Goal: Task Accomplishment & Management: Use online tool/utility

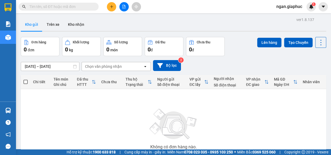
click at [68, 7] on input "text" at bounding box center [60, 7] width 63 height 6
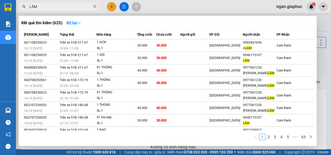
type input "LÂM"
click at [94, 7] on icon "close-circle" at bounding box center [94, 6] width 3 height 3
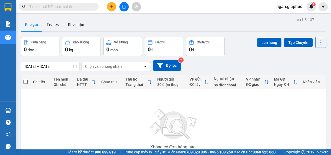
click at [297, 7] on span "ngan.giaphuc" at bounding box center [289, 6] width 34 height 7
click at [291, 18] on span "Đăng xuất" at bounding box center [291, 17] width 23 height 6
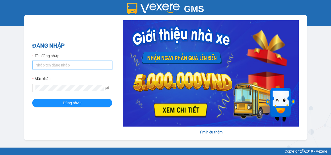
click at [40, 66] on input "Tên đăng nhập" at bounding box center [72, 65] width 80 height 9
type input "anh1.giaphuc"
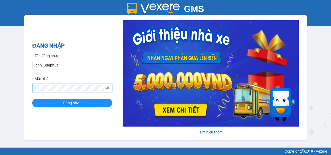
click at [32, 99] on button "Đăng nhập" at bounding box center [72, 103] width 80 height 9
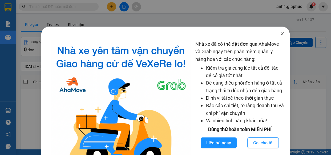
click at [280, 33] on icon "close" at bounding box center [282, 34] width 4 height 4
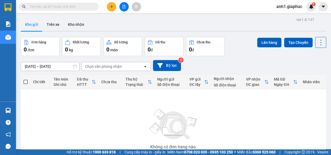
click at [54, 9] on input "text" at bounding box center [60, 7] width 63 height 6
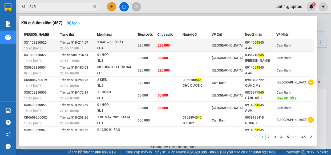
type input "545"
drag, startPoint x: 250, startPoint y: 43, endPoint x: 270, endPoint y: 43, distance: 19.7
click at [270, 43] on td "09140 545 45 A AN" at bounding box center [260, 45] width 31 height 13
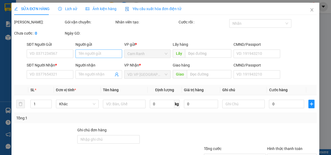
type input "0914054545"
type input "A AN"
type input "280.000"
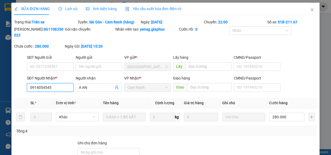
drag, startPoint x: 27, startPoint y: 87, endPoint x: 51, endPoint y: 88, distance: 24.0
click at [51, 88] on input "0914054545" at bounding box center [50, 87] width 47 height 9
click at [310, 10] on icon "close" at bounding box center [312, 10] width 4 height 4
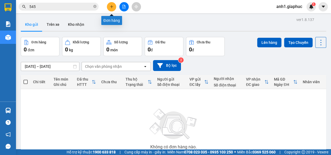
click at [112, 5] on icon "plus" at bounding box center [112, 7] width 4 height 4
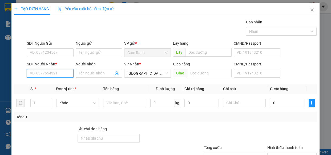
paste input "0914054545"
type input "0914054545"
click at [53, 85] on div "0914054545 - A AN" at bounding box center [50, 84] width 40 height 6
type input "A AN"
type input "0914054545"
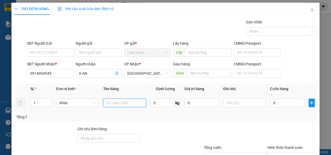
click at [109, 102] on input "text" at bounding box center [124, 103] width 43 height 9
type input "1 thùng giấy màu đen"
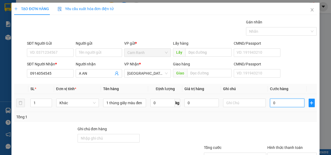
click at [273, 102] on input "0" at bounding box center [287, 103] width 34 height 9
type input "4"
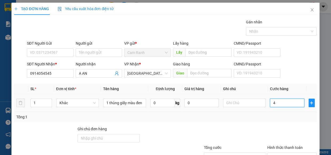
type input "40"
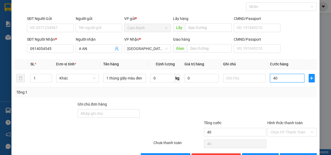
scroll to position [42, 0]
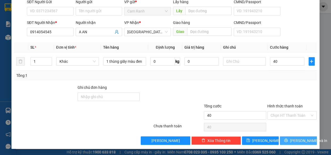
type input "40.000"
click at [285, 137] on button "[PERSON_NAME] và In" at bounding box center [298, 141] width 37 height 9
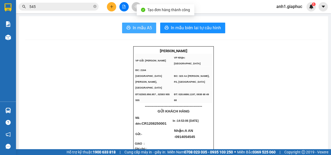
click at [143, 27] on span "In mẫu A5" at bounding box center [142, 28] width 19 height 7
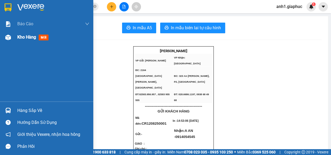
click at [25, 35] on span "Kho hàng" at bounding box center [26, 37] width 19 height 5
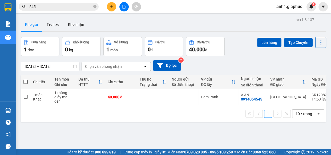
click at [303, 117] on div "10 / trang" at bounding box center [304, 113] width 17 height 5
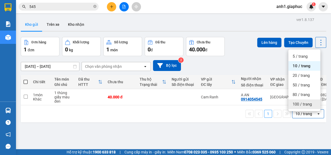
click at [300, 104] on span "100 / trang" at bounding box center [302, 104] width 19 height 5
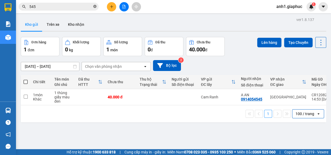
click at [95, 6] on icon "close-circle" at bounding box center [94, 6] width 3 height 3
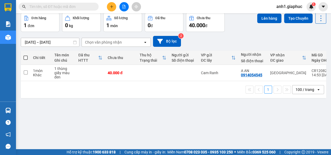
click at [50, 6] on input "text" at bounding box center [60, 7] width 63 height 6
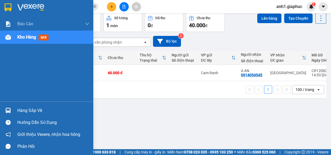
type input "545"
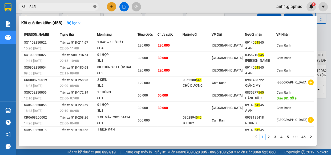
click at [93, 6] on icon "close-circle" at bounding box center [94, 6] width 3 height 3
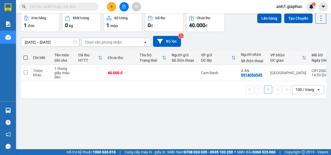
click at [110, 6] on icon "plus" at bounding box center [112, 7] width 4 height 4
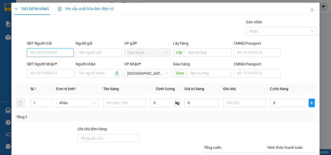
click at [41, 53] on input "SĐT Người Gửi" at bounding box center [50, 53] width 47 height 9
click at [45, 72] on input "SĐT Người Nhận *" at bounding box center [50, 73] width 47 height 9
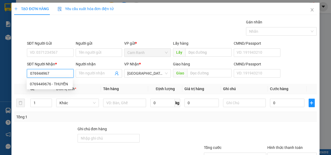
type input "0769449676"
click at [64, 86] on div "0769449676 - THUYỀN" at bounding box center [50, 84] width 40 height 6
type input "THUYỀN"
type input "0769449676"
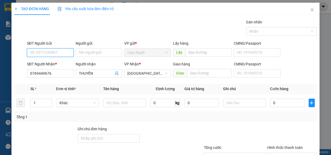
click at [46, 53] on input "SĐT Người Gửi" at bounding box center [50, 53] width 47 height 9
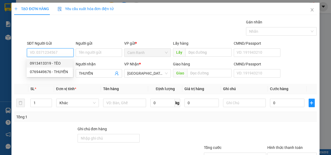
click at [59, 62] on div "0913413319 - TÈO" at bounding box center [50, 63] width 40 height 6
type input "0913413319"
type input "TÈO"
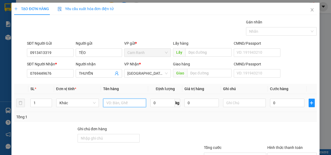
click at [122, 101] on input "text" at bounding box center [124, 103] width 43 height 9
type input "1 THÙNG XỐP"
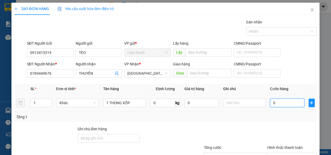
click at [287, 105] on input "0" at bounding box center [287, 103] width 34 height 9
type input "3"
type input "30"
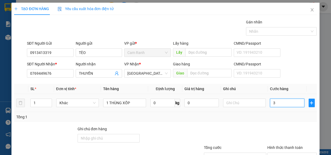
type input "30"
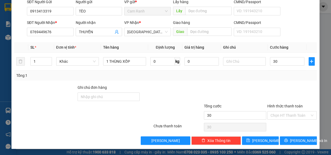
type input "30.000"
click at [282, 113] on input "Hình thức thanh toán" at bounding box center [289, 116] width 39 height 8
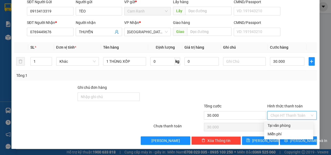
click at [286, 123] on div "Tại văn phòng" at bounding box center [288, 126] width 43 height 6
type input "0"
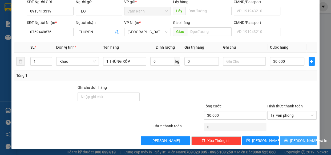
click at [294, 140] on span "[PERSON_NAME] và In" at bounding box center [308, 141] width 37 height 6
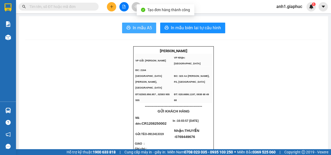
drag, startPoint x: 139, startPoint y: 26, endPoint x: 279, endPoint y: 93, distance: 155.0
click at [139, 26] on span "In mẫu A5" at bounding box center [142, 28] width 19 height 7
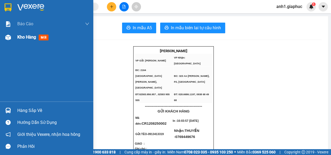
click at [19, 37] on span "Kho hàng" at bounding box center [26, 37] width 19 height 5
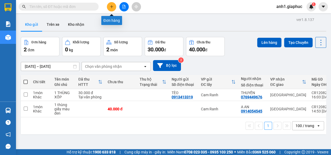
click at [111, 7] on icon "plus" at bounding box center [111, 6] width 3 height 0
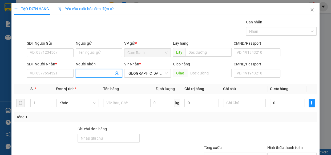
click at [95, 73] on input "Người nhận" at bounding box center [96, 74] width 35 height 6
type input "CHÚ TỶ"
click at [93, 85] on div "CHÚ TỶ - 0903633298" at bounding box center [98, 84] width 40 height 6
type input "0903633298"
type input "CHÚ TỶ"
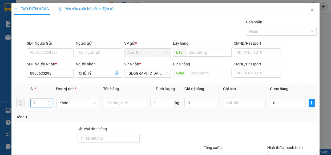
click at [40, 102] on input "1" at bounding box center [41, 103] width 21 height 8
type input "5"
click at [120, 102] on input "text" at bounding box center [124, 103] width 43 height 9
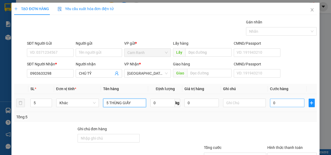
type input "5 THÙNG GIẤY"
click at [282, 102] on input "0" at bounding box center [287, 103] width 34 height 9
type input "2"
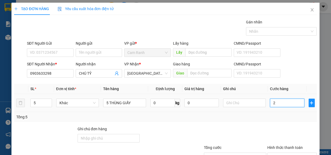
type input "20"
type input "200"
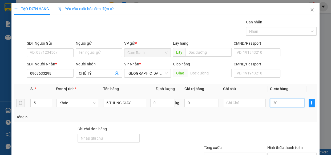
type input "200"
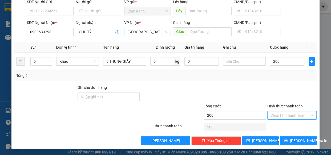
type input "200.000"
click at [281, 112] on input "Hình thức thanh toán" at bounding box center [289, 116] width 39 height 8
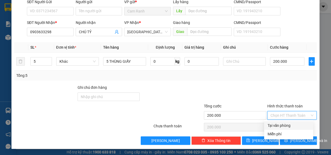
click at [280, 124] on div "Tại văn phòng" at bounding box center [288, 126] width 43 height 6
type input "0"
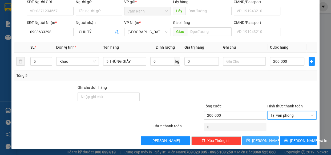
click at [263, 142] on span "[PERSON_NAME]" at bounding box center [266, 141] width 29 height 6
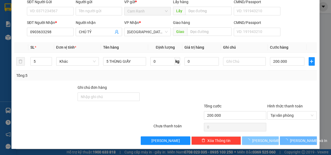
type input "1"
type input "0"
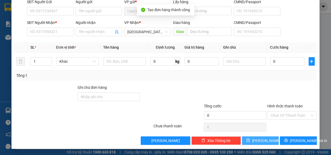
scroll to position [0, 0]
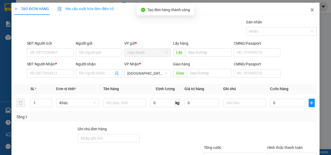
click at [310, 9] on icon "close" at bounding box center [312, 10] width 4 height 4
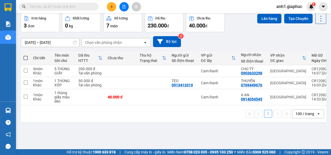
scroll to position [24, 0]
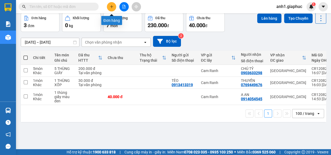
click at [110, 8] on icon "plus" at bounding box center [112, 7] width 4 height 4
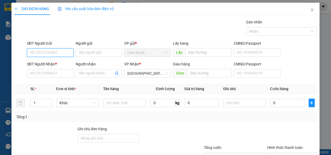
click at [46, 53] on input "SĐT Người Gửi" at bounding box center [50, 53] width 47 height 9
click at [54, 54] on input "SĐT Người Gửi" at bounding box center [50, 53] width 47 height 9
type input "0933038332"
click at [55, 64] on div "0933038332 - KHOA" at bounding box center [50, 63] width 40 height 6
type input "KHOA"
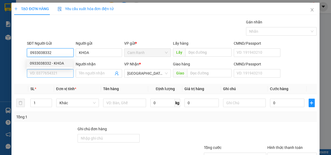
type input "0933038332"
click at [52, 75] on input "SĐT Người Nhận *" at bounding box center [50, 73] width 47 height 9
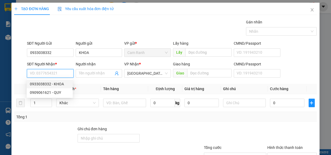
click at [51, 83] on div "0933038332 - KHOA" at bounding box center [50, 84] width 40 height 6
type input "0933038332"
type input "KHOA"
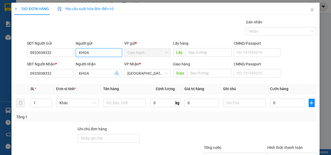
click at [92, 54] on input "KHOA" at bounding box center [99, 53] width 47 height 9
type input "K"
type input "NHU"
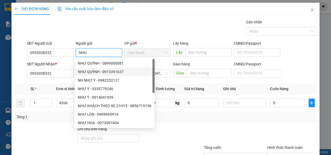
click at [91, 71] on div "NHƯ QUỲNH - 0913391637" at bounding box center [115, 72] width 74 height 6
type input "0913391637"
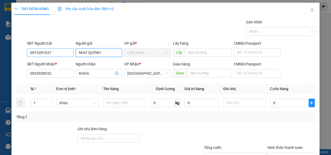
type input "NHƯ QUỲNH"
click at [57, 53] on input "0913391637" at bounding box center [50, 53] width 47 height 9
type input "0"
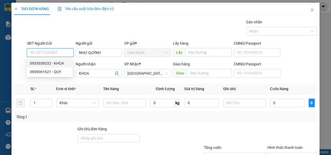
click at [56, 64] on div "0933038332 - KHOA" at bounding box center [50, 63] width 40 height 6
type input "0933038332"
type input "KHOA"
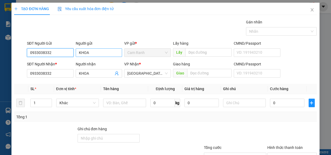
type input "0933038332"
click at [90, 52] on input "KHOA" at bounding box center [99, 53] width 47 height 9
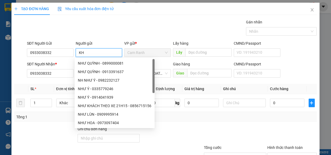
type input "K"
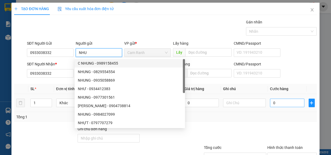
type input "NHU"
click at [282, 102] on input "0" at bounding box center [287, 103] width 34 height 9
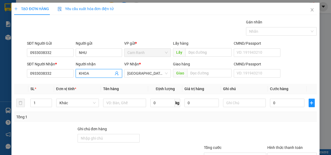
click at [90, 74] on input "KHOA" at bounding box center [96, 74] width 35 height 6
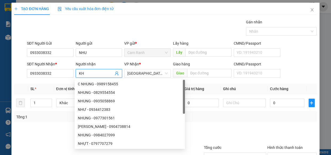
type input "K"
type input "NHU"
click at [274, 103] on input "0" at bounding box center [287, 103] width 34 height 9
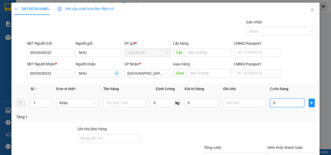
type input "5"
type input "50"
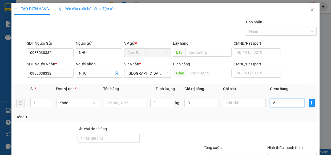
type input "50"
type input "500"
type input "500.000"
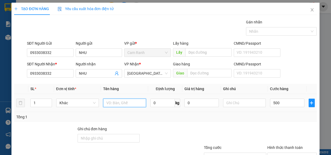
type input "500.000"
click at [114, 103] on input "text" at bounding box center [124, 103] width 43 height 9
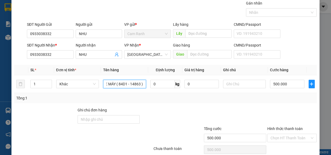
scroll to position [42, 0]
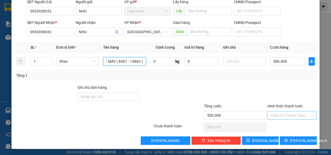
type input "1 XE MÁY ( 84D1 - 14863 )"
click at [286, 116] on input "Hình thức thanh toán" at bounding box center [289, 116] width 39 height 8
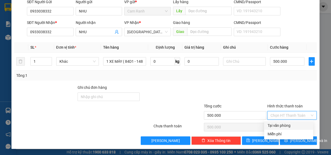
click at [276, 127] on div "Tại văn phòng" at bounding box center [288, 126] width 43 height 6
type input "0"
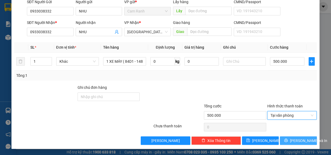
click at [288, 141] on icon "printer" at bounding box center [285, 140] width 3 height 3
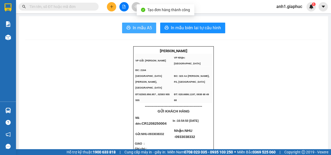
click at [136, 29] on span "In mẫu A5" at bounding box center [142, 28] width 19 height 7
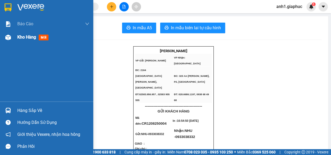
click at [13, 37] on div "Kho hàng mới" at bounding box center [46, 37] width 93 height 13
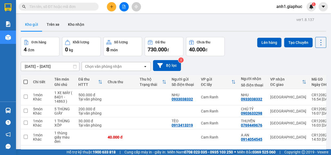
click at [111, 6] on icon "plus" at bounding box center [111, 6] width 3 height 0
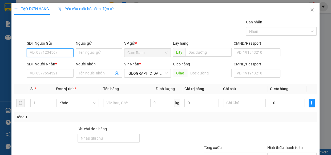
click at [42, 52] on input "SĐT Người Gửi" at bounding box center [50, 53] width 47 height 9
click at [55, 61] on div "0904670779 - [GEOGRAPHIC_DATA]" at bounding box center [60, 63] width 60 height 6
type input "0904670779"
type input "ANH QUỐC"
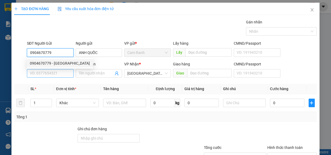
type input "0904670779"
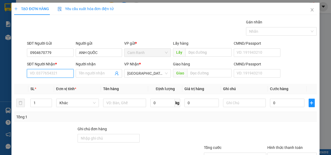
click at [55, 75] on input "SĐT Người Nhận *" at bounding box center [50, 73] width 47 height 9
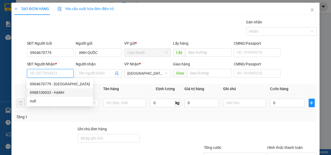
drag, startPoint x: 58, startPoint y: 94, endPoint x: 122, endPoint y: 110, distance: 66.1
click at [58, 94] on div "0988100033 - HẠNH" at bounding box center [60, 93] width 60 height 6
type input "0988100033"
type input "HẠNH"
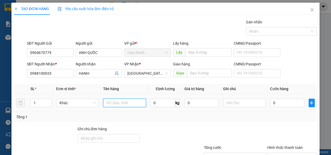
click at [128, 106] on input "text" at bounding box center [124, 103] width 43 height 9
type input "2 THÙNG GIẤY"
click at [37, 104] on input "1" at bounding box center [41, 103] width 21 height 8
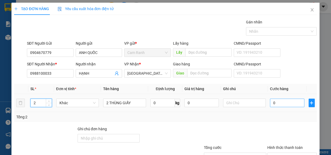
type input "2"
click at [277, 104] on input "0" at bounding box center [287, 103] width 34 height 9
type input "1"
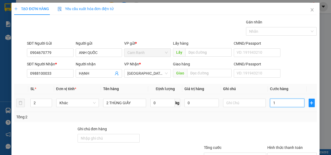
type input "13"
type input "130"
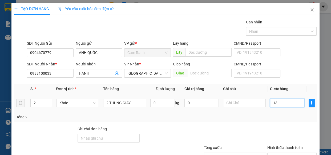
type input "130"
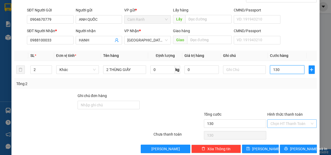
scroll to position [42, 0]
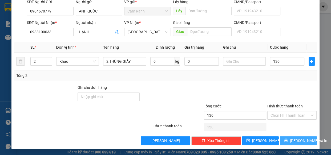
type input "130.000"
click at [290, 140] on span "[PERSON_NAME] và In" at bounding box center [308, 141] width 37 height 6
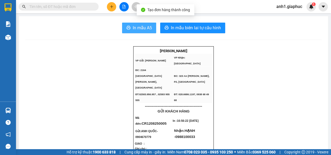
click at [144, 29] on span "In mẫu A5" at bounding box center [142, 28] width 19 height 7
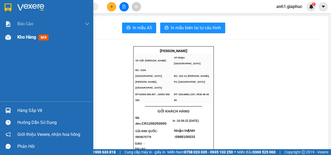
click at [21, 38] on span "Kho hàng" at bounding box center [26, 37] width 19 height 5
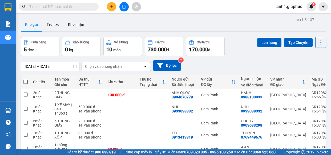
click at [43, 8] on input "text" at bounding box center [60, 7] width 63 height 6
type input "333"
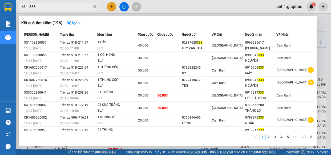
drag, startPoint x: 95, startPoint y: 7, endPoint x: 92, endPoint y: 5, distance: 3.6
click at [95, 7] on icon "close-circle" at bounding box center [94, 6] width 3 height 3
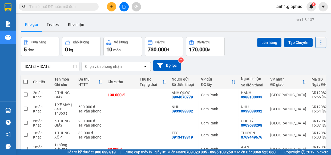
click at [66, 7] on input "text" at bounding box center [60, 7] width 63 height 6
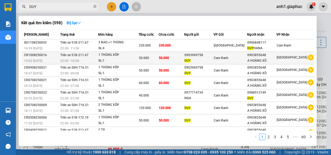
type input "DUY"
click at [192, 56] on tr "CR1008250016 19:02 - 10/08 Trên xe 51B-211.67 22:00 - 10/08 1 THÙNG XỐP SL: 1 5…" at bounding box center [167, 58] width 293 height 13
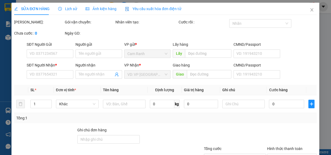
type input "0903969758"
type input "DUY"
type input "0903855648"
type input "A HOÀNG XÔ"
type input "50.000"
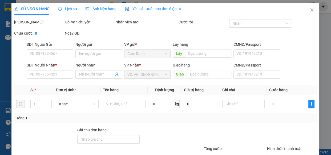
type input "50.000"
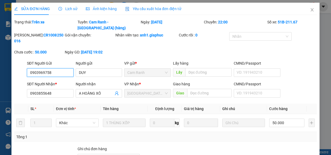
drag, startPoint x: 28, startPoint y: 65, endPoint x: 60, endPoint y: 66, distance: 31.5
click at [60, 68] on input "0903969758" at bounding box center [50, 72] width 47 height 9
click at [310, 10] on icon "close" at bounding box center [312, 10] width 4 height 4
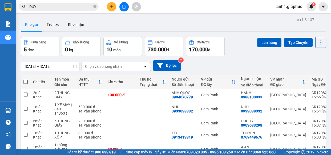
click at [115, 7] on button at bounding box center [111, 6] width 9 height 9
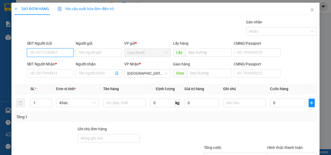
paste input "0903969758"
type input "0903969758"
click at [60, 63] on div "0903969758 - DUY" at bounding box center [50, 63] width 40 height 6
type input "DUY"
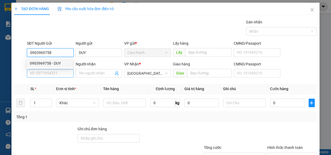
type input "0903969758"
click at [55, 72] on input "SĐT Người Nhận *" at bounding box center [50, 73] width 47 height 9
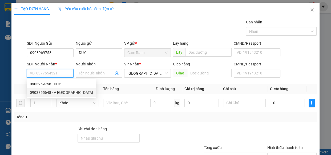
click at [64, 91] on div "0903855648 - A [GEOGRAPHIC_DATA]" at bounding box center [61, 93] width 63 height 6
type input "0903855648"
type input "A HOÀNG XÔ"
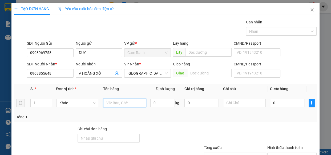
click at [112, 104] on input "text" at bounding box center [124, 103] width 43 height 9
type input "1 THÙNG XỐP"
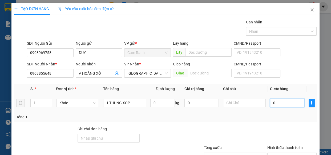
click at [272, 100] on input "0" at bounding box center [287, 103] width 34 height 9
type input "7"
type input "70"
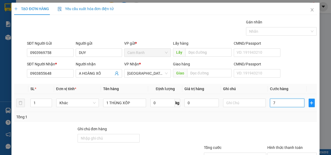
type input "70"
type input "70.000"
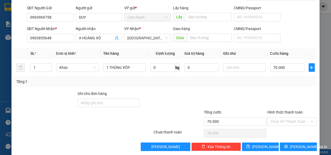
scroll to position [42, 0]
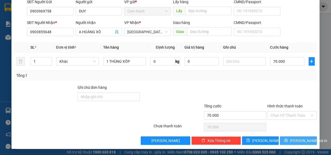
click at [289, 141] on button "[PERSON_NAME] và In" at bounding box center [298, 141] width 37 height 9
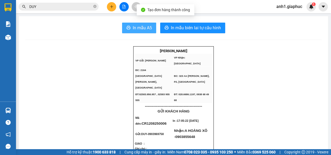
click at [140, 28] on span "In mẫu A5" at bounding box center [142, 28] width 19 height 7
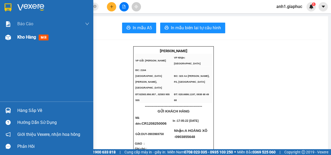
click at [26, 38] on span "Kho hàng" at bounding box center [26, 37] width 19 height 5
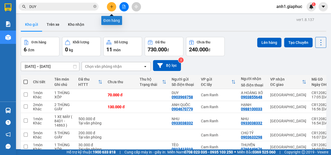
click at [110, 7] on icon "plus" at bounding box center [112, 7] width 4 height 4
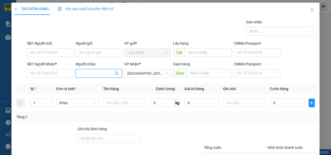
click at [86, 75] on input "Người nhận" at bounding box center [96, 74] width 35 height 6
type input "KIM NGUY"
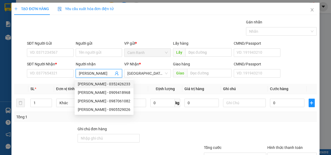
click at [96, 82] on div "KIM NGUYÊN - 0352426233" at bounding box center [104, 84] width 52 height 6
type input "0352426233"
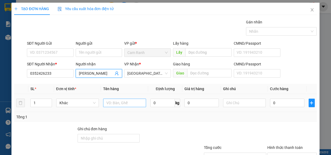
type input "[PERSON_NAME]"
click at [131, 104] on input "text" at bounding box center [124, 103] width 43 height 9
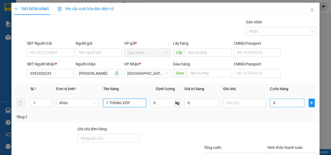
type input "1 THÙNG XỐP"
click at [282, 100] on input "0" at bounding box center [287, 103] width 34 height 9
type input "6"
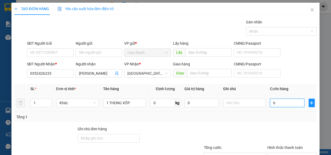
type input "60"
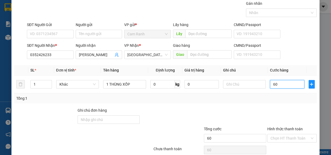
scroll to position [42, 0]
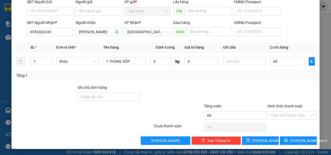
type input "60.000"
click at [288, 116] on input "Hình thức thanh toán" at bounding box center [289, 116] width 39 height 8
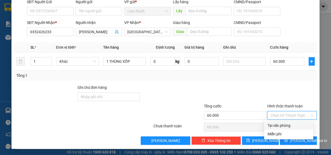
click at [284, 123] on div "Tại văn phòng" at bounding box center [288, 126] width 43 height 6
type input "0"
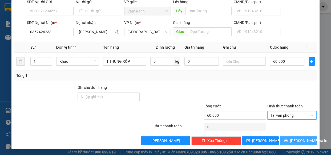
click at [290, 142] on button "[PERSON_NAME] và In" at bounding box center [298, 141] width 37 height 9
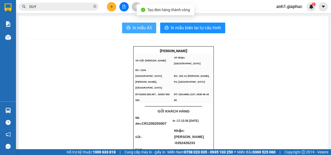
click at [140, 30] on span "In mẫu A5" at bounding box center [142, 28] width 19 height 7
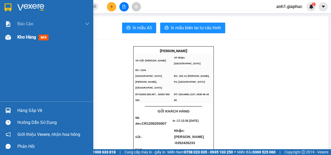
click at [25, 35] on span "Kho hàng" at bounding box center [26, 37] width 19 height 5
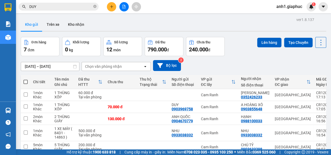
click at [111, 6] on icon "plus" at bounding box center [111, 6] width 3 height 0
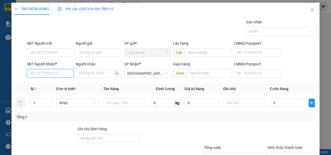
click at [50, 76] on input "SĐT Người Nhận *" at bounding box center [50, 73] width 47 height 9
type input "0913388879"
click at [58, 84] on div "0913388879 - THÀNH NAM" at bounding box center [53, 84] width 46 height 6
type input "THÀNH NAM"
type input "0913388879"
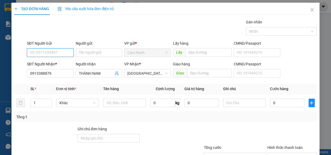
click at [43, 53] on input "SĐT Người Gửi" at bounding box center [50, 53] width 47 height 9
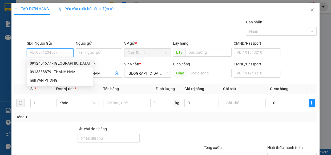
click at [58, 63] on div "0912454677 - NGỌC VẠN PHONG" at bounding box center [60, 63] width 60 height 6
type input "0912454677"
type input "[PERSON_NAME]"
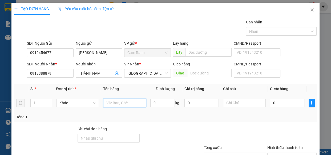
click at [119, 103] on input "text" at bounding box center [124, 103] width 43 height 9
type input "1 CỤC ĐEN"
click at [284, 104] on input "0" at bounding box center [287, 103] width 34 height 9
type input "3"
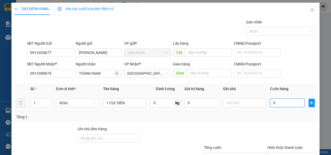
type input "3"
type input "30"
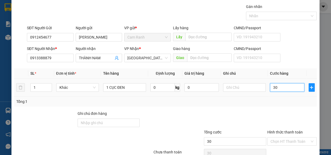
scroll to position [42, 0]
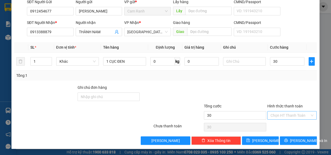
type input "30.000"
click at [284, 115] on input "Hình thức thanh toán" at bounding box center [289, 116] width 39 height 8
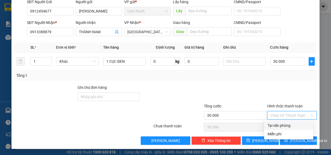
drag, startPoint x: 286, startPoint y: 126, endPoint x: 287, endPoint y: 131, distance: 5.4
click at [286, 126] on div "Tại văn phòng" at bounding box center [288, 126] width 43 height 6
type input "0"
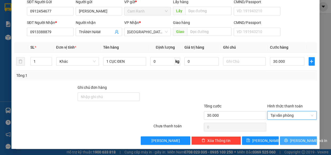
drag, startPoint x: 287, startPoint y: 139, endPoint x: 330, endPoint y: 125, distance: 45.8
click at [289, 139] on button "[PERSON_NAME] và In" at bounding box center [298, 141] width 37 height 9
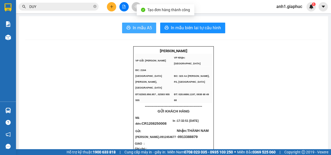
click at [136, 27] on span "In mẫu A5" at bounding box center [142, 28] width 19 height 7
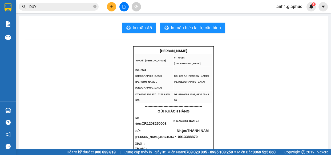
click at [110, 6] on icon "plus" at bounding box center [112, 7] width 4 height 4
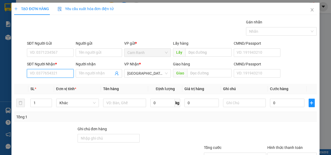
drag, startPoint x: 37, startPoint y: 71, endPoint x: 2, endPoint y: 92, distance: 40.2
click at [37, 71] on input "SĐT Người Nhận *" at bounding box center [50, 73] width 47 height 9
type input "0919993532"
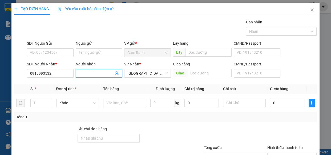
click at [88, 76] on input "Người nhận" at bounding box center [96, 74] width 35 height 6
type input "AN ĐÔNG"
click at [48, 46] on div "SĐT Người Gửi" at bounding box center [50, 44] width 47 height 6
click at [48, 49] on input "SĐT Người Gửi" at bounding box center [50, 53] width 47 height 9
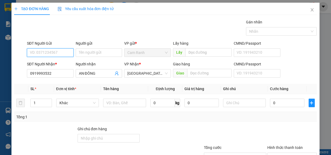
click at [49, 51] on input "SĐT Người Gửi" at bounding box center [50, 53] width 47 height 9
click at [83, 53] on input "Người gửi" at bounding box center [99, 53] width 47 height 9
type input "NGỌC VẠN PHONG"
click at [50, 53] on input "SĐT Người Gửi" at bounding box center [50, 53] width 47 height 9
click at [56, 52] on input "SĐT Người Gửi" at bounding box center [50, 53] width 47 height 9
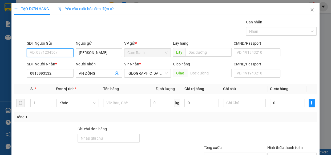
click at [43, 54] on input "SĐT Người Gửi" at bounding box center [50, 53] width 47 height 9
type input "0912454677"
click at [46, 63] on div "0912454677 - NGỌC VẠN PHONG" at bounding box center [60, 63] width 60 height 6
type input "[PERSON_NAME]"
type input "0912454677"
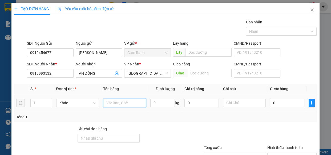
click at [124, 101] on input "text" at bounding box center [124, 103] width 43 height 9
type input "1 THÙNG GIẤY"
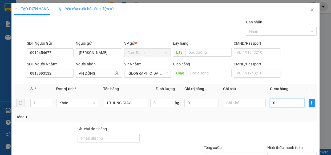
click at [280, 102] on input "0" at bounding box center [287, 103] width 34 height 9
type input "3"
type input "30"
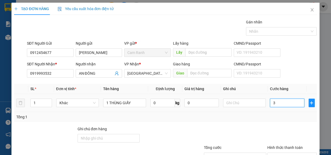
type input "30"
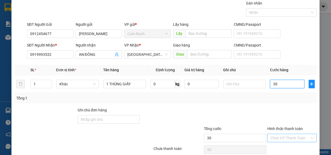
scroll to position [42, 0]
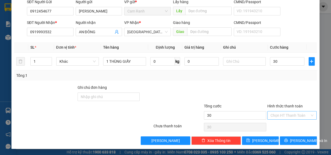
type input "30.000"
drag, startPoint x: 278, startPoint y: 114, endPoint x: 282, endPoint y: 119, distance: 6.5
click at [278, 114] on input "Hình thức thanh toán" at bounding box center [289, 116] width 39 height 8
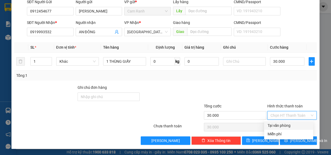
click at [283, 126] on div "Tại văn phòng" at bounding box center [288, 126] width 43 height 6
type input "0"
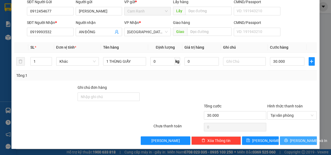
click at [289, 139] on button "[PERSON_NAME] và In" at bounding box center [298, 141] width 37 height 9
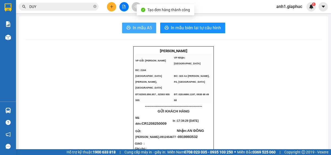
click at [144, 29] on span "In mẫu A5" at bounding box center [142, 28] width 19 height 7
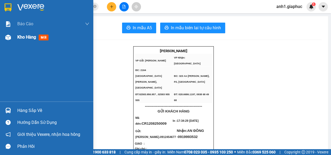
click at [14, 38] on div "Kho hàng mới" at bounding box center [46, 37] width 93 height 13
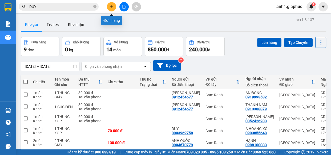
click at [112, 6] on icon "plus" at bounding box center [111, 6] width 3 height 0
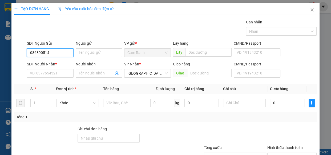
type input "0868905149"
click at [56, 62] on div "0868905149 - GIA LAI" at bounding box center [56, 63] width 52 height 6
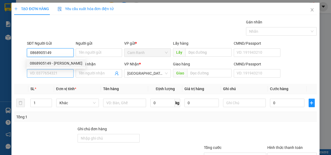
type input "[PERSON_NAME]"
type input "0868905149"
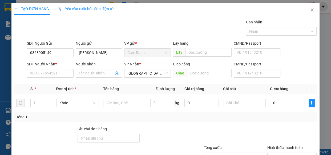
click at [38, 79] on div "SĐT Người Nhận * VD: 0377654321" at bounding box center [50, 70] width 47 height 19
click at [45, 75] on input "SĐT Người Nhận *" at bounding box center [50, 73] width 47 height 9
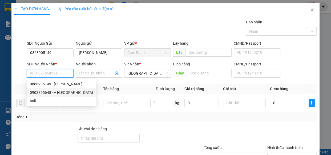
click at [46, 92] on div "0903855648 - A [GEOGRAPHIC_DATA]" at bounding box center [61, 93] width 63 height 6
type input "0903855648"
type input "A HOÀNG XÔ"
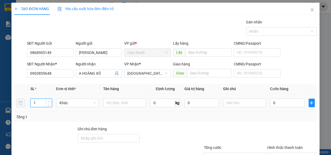
click at [38, 102] on input "1" at bounding box center [41, 103] width 21 height 8
type input "2"
click at [110, 105] on input "text" at bounding box center [124, 103] width 43 height 9
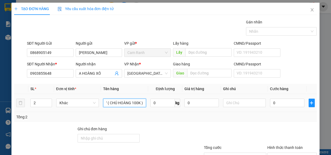
scroll to position [0, 54]
type input "1 THÙNG XỐP + 1 THÙNG GIẤY ( CHÚ HOÀNG 100K )"
click at [278, 105] on input "0" at bounding box center [287, 103] width 34 height 9
type input "1"
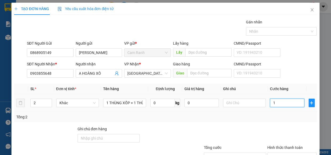
type input "1"
type input "11"
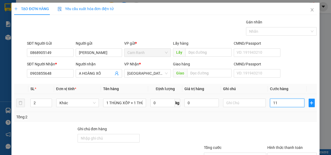
type input "110"
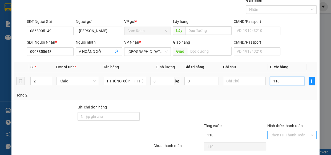
scroll to position [42, 0]
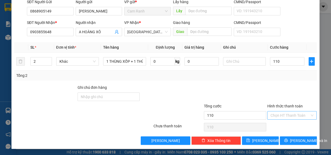
type input "110.000"
drag, startPoint x: 277, startPoint y: 116, endPoint x: 276, endPoint y: 119, distance: 2.8
click at [277, 116] on input "Hình thức thanh toán" at bounding box center [289, 116] width 39 height 8
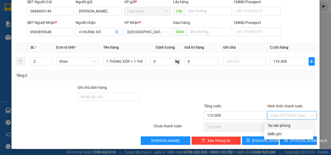
click at [274, 124] on div "Tại văn phòng" at bounding box center [288, 126] width 43 height 6
type input "0"
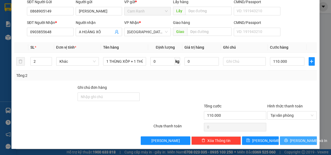
click at [293, 142] on span "[PERSON_NAME] và In" at bounding box center [308, 141] width 37 height 6
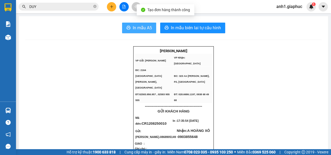
click at [135, 29] on span "In mẫu A5" at bounding box center [142, 28] width 19 height 7
click at [134, 29] on span "In mẫu A5" at bounding box center [142, 28] width 19 height 7
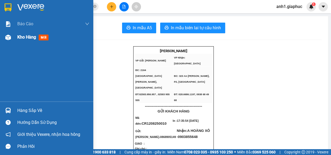
click at [24, 37] on span "Kho hàng" at bounding box center [26, 37] width 19 height 5
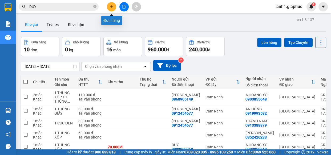
click at [110, 7] on icon "plus" at bounding box center [112, 7] width 4 height 4
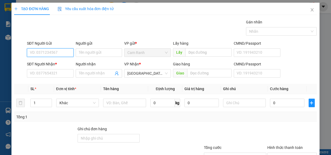
click at [38, 50] on input "SĐT Người Gửi" at bounding box center [50, 53] width 47 height 9
type input "0948191671"
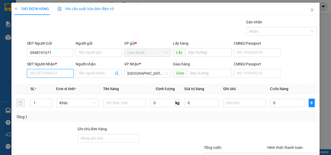
click at [56, 72] on input "SĐT Người Nhận *" at bounding box center [50, 73] width 47 height 9
click at [52, 85] on div "0978885174 - CHÂU" at bounding box center [50, 84] width 40 height 6
type input "0978885174"
type input "CHÂU"
type input "0978885174"
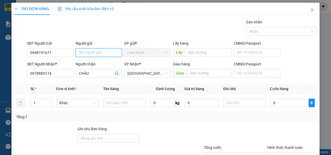
click at [85, 54] on input "Người gửi" at bounding box center [99, 53] width 47 height 9
click at [58, 53] on input "0948191671" at bounding box center [50, 53] width 47 height 9
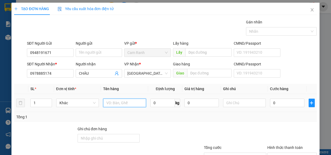
click at [114, 104] on input "text" at bounding box center [124, 103] width 43 height 9
type input "1 THÙNG XỐP"
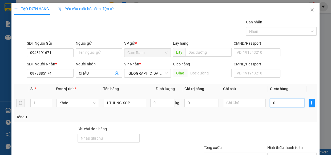
click at [275, 101] on input "0" at bounding box center [287, 103] width 34 height 9
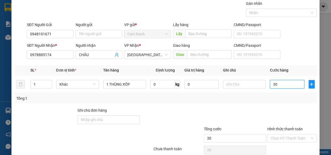
scroll to position [42, 0]
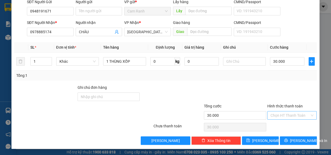
click at [284, 116] on input "Hình thức thanh toán" at bounding box center [289, 116] width 39 height 8
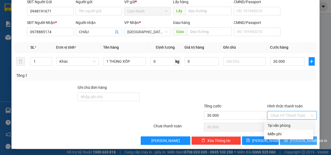
drag, startPoint x: 282, startPoint y: 125, endPoint x: 295, endPoint y: 140, distance: 19.8
click at [282, 126] on div "Tại văn phòng" at bounding box center [288, 126] width 43 height 6
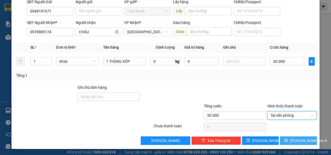
click at [296, 141] on span "[PERSON_NAME] và In" at bounding box center [308, 141] width 37 height 6
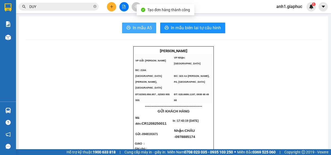
click at [136, 28] on span "In mẫu A5" at bounding box center [142, 28] width 19 height 7
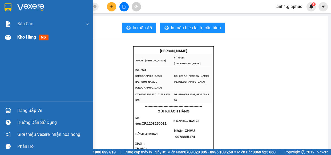
click at [28, 38] on span "Kho hàng" at bounding box center [26, 37] width 19 height 5
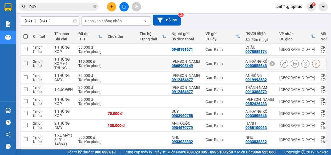
scroll to position [48, 0]
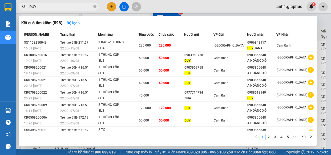
click at [50, 6] on input "DUY" at bounding box center [60, 7] width 63 height 6
drag, startPoint x: 96, startPoint y: 6, endPoint x: 64, endPoint y: 8, distance: 31.8
click at [96, 6] on icon "close-circle" at bounding box center [94, 6] width 3 height 3
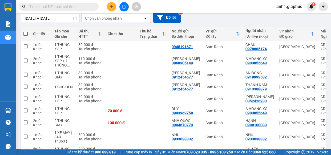
click at [51, 7] on input "text" at bounding box center [60, 7] width 63 height 6
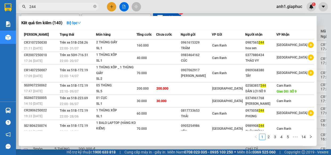
click at [95, 6] on icon "close-circle" at bounding box center [94, 6] width 3 height 3
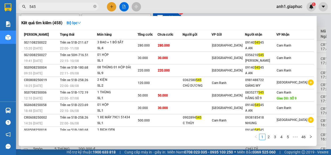
click at [114, 5] on div at bounding box center [165, 77] width 331 height 155
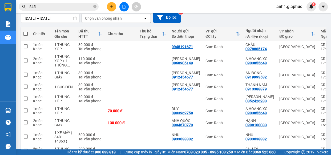
click at [110, 5] on icon "plus" at bounding box center [112, 7] width 4 height 4
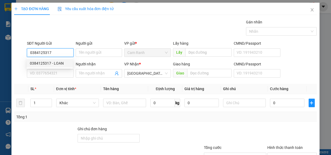
click at [35, 62] on div "0384125317 - LOAN" at bounding box center [50, 63] width 40 height 6
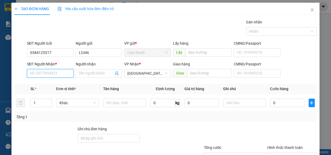
click at [45, 76] on input "SĐT Người Nhận *" at bounding box center [50, 73] width 47 height 9
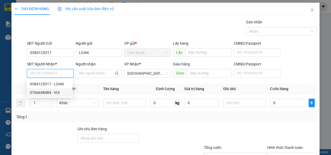
click at [46, 92] on div "0766648484 - VUI" at bounding box center [50, 93] width 40 height 6
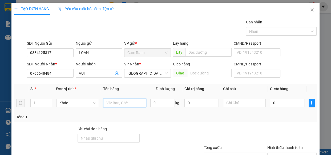
click at [110, 104] on input "text" at bounding box center [124, 103] width 43 height 9
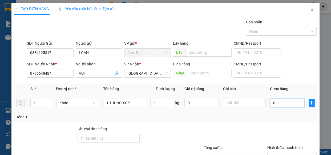
click at [284, 102] on input "0" at bounding box center [287, 103] width 34 height 9
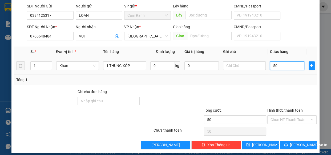
scroll to position [42, 0]
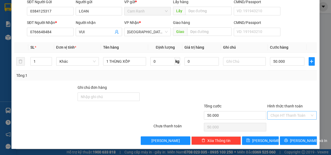
click at [281, 114] on input "Hình thức thanh toán" at bounding box center [289, 116] width 39 height 8
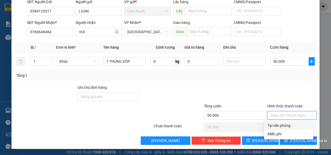
click at [282, 124] on div "Tại văn phòng" at bounding box center [288, 126] width 43 height 6
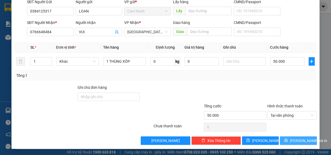
click at [289, 142] on button "[PERSON_NAME] và In" at bounding box center [298, 141] width 37 height 9
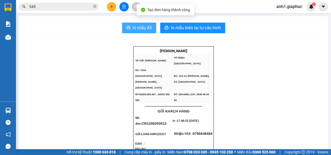
click at [139, 27] on span "In mẫu A5" at bounding box center [142, 28] width 19 height 7
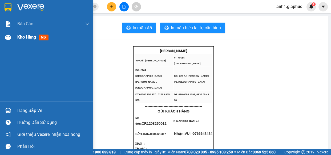
click at [20, 37] on span "Kho hàng" at bounding box center [26, 37] width 19 height 5
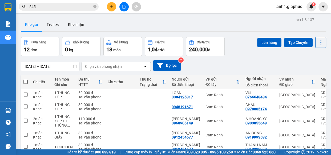
drag, startPoint x: 43, startPoint y: 8, endPoint x: 59, endPoint y: 12, distance: 16.2
click at [43, 8] on input "545" at bounding box center [60, 7] width 63 height 6
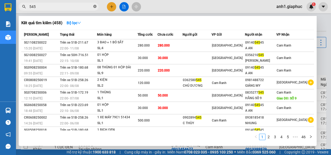
click at [95, 6] on icon "close-circle" at bounding box center [94, 6] width 3 height 3
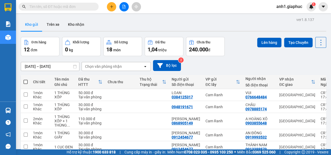
click at [111, 6] on icon "plus" at bounding box center [112, 7] width 4 height 4
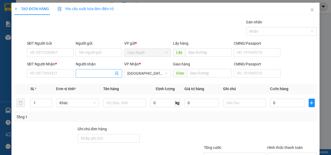
click at [85, 74] on input "Người nhận" at bounding box center [96, 74] width 35 height 6
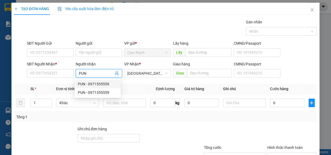
click at [92, 83] on div "PUN - 0971535559" at bounding box center [98, 84] width 40 height 6
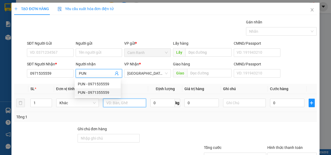
click at [124, 99] on input "text" at bounding box center [124, 103] width 43 height 9
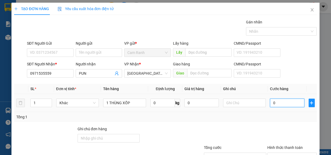
click at [276, 101] on input "0" at bounding box center [287, 103] width 34 height 9
click at [273, 104] on input "080" at bounding box center [287, 103] width 34 height 9
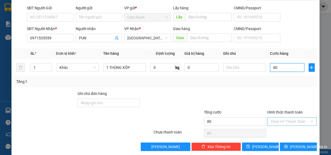
scroll to position [42, 0]
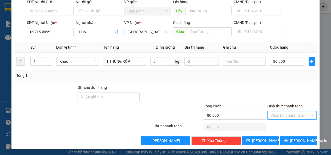
click at [284, 114] on input "Hình thức thanh toán" at bounding box center [289, 116] width 39 height 8
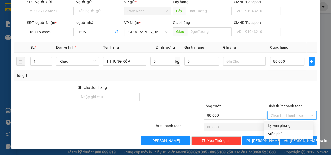
click at [278, 125] on div "Tại văn phòng" at bounding box center [288, 126] width 43 height 6
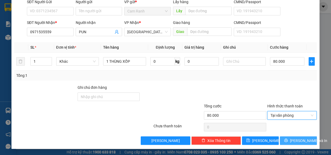
click at [292, 144] on button "[PERSON_NAME] và In" at bounding box center [298, 141] width 37 height 9
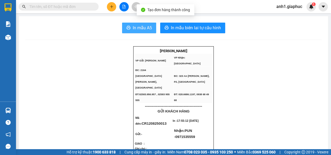
click at [135, 27] on span "In mẫu A5" at bounding box center [142, 28] width 19 height 7
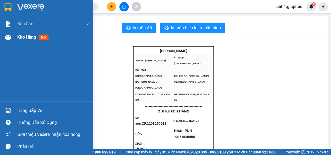
click at [25, 37] on span "Kho hàng" at bounding box center [26, 37] width 19 height 5
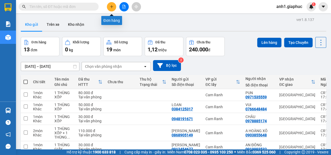
click at [110, 7] on icon "plus" at bounding box center [112, 7] width 4 height 4
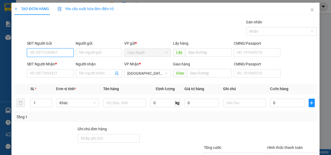
click at [45, 52] on input "SĐT Người Gửi" at bounding box center [50, 53] width 47 height 9
click at [53, 61] on div "0936552909 - DUYÊN" at bounding box center [50, 63] width 40 height 6
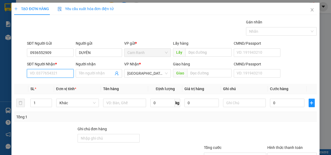
click at [50, 73] on input "SĐT Người Nhận *" at bounding box center [50, 73] width 47 height 9
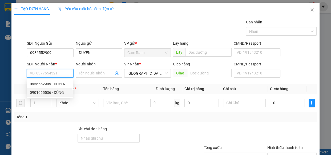
click at [54, 95] on div "0901065536 - DŨNG" at bounding box center [50, 93] width 40 height 6
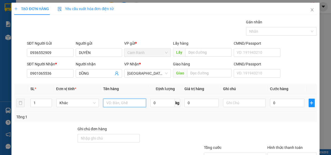
click at [110, 105] on input "text" at bounding box center [124, 103] width 43 height 9
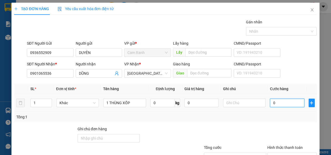
click at [270, 102] on input "0" at bounding box center [287, 103] width 34 height 9
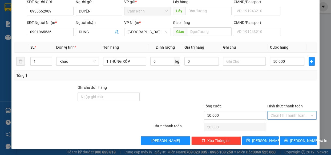
click at [274, 119] on input "Hình thức thanh toán" at bounding box center [289, 116] width 39 height 8
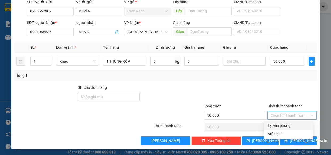
click at [277, 126] on div "Tại văn phòng" at bounding box center [288, 126] width 43 height 6
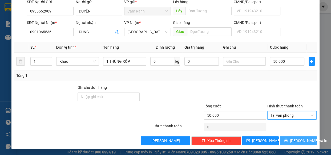
click at [291, 142] on span "[PERSON_NAME] và In" at bounding box center [308, 141] width 37 height 6
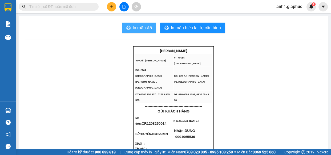
click at [143, 27] on span "In mẫu A5" at bounding box center [142, 28] width 19 height 7
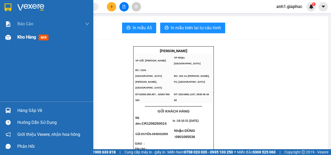
click at [30, 35] on span "Kho hàng" at bounding box center [26, 37] width 19 height 5
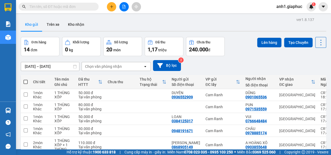
click at [112, 3] on button at bounding box center [111, 6] width 9 height 9
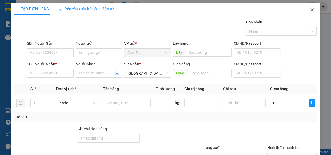
click at [310, 12] on icon "close" at bounding box center [312, 10] width 4 height 4
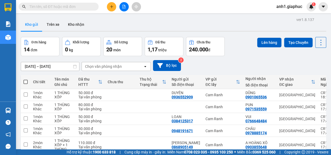
click at [59, 7] on input "text" at bounding box center [60, 7] width 63 height 6
click at [57, 5] on input "text" at bounding box center [60, 7] width 63 height 6
click at [55, 7] on input "text" at bounding box center [60, 7] width 63 height 6
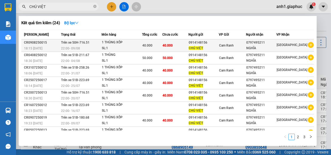
drag, startPoint x: 191, startPoint y: 42, endPoint x: 209, endPoint y: 45, distance: 18.3
click at [209, 45] on tr "CR0908250015 18:15 - 09/08 Trên xe 50H-716.51 22:00 - 09/08 1 THÙNG XỐP SL: 1 4…" at bounding box center [167, 45] width 293 height 13
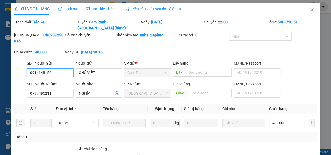
drag, startPoint x: 29, startPoint y: 66, endPoint x: 49, endPoint y: 67, distance: 20.0
click at [49, 68] on input "0914148156" at bounding box center [50, 72] width 47 height 9
click at [310, 11] on icon "close" at bounding box center [312, 10] width 4 height 4
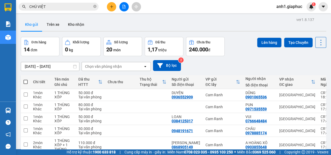
click at [110, 7] on icon "plus" at bounding box center [112, 7] width 4 height 4
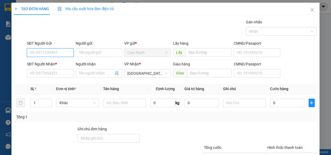
paste input "0914148156"
drag, startPoint x: 56, startPoint y: 63, endPoint x: 61, endPoint y: 75, distance: 12.1
click at [58, 64] on div "0914148156 - CHÚ VIỆT" at bounding box center [50, 63] width 40 height 6
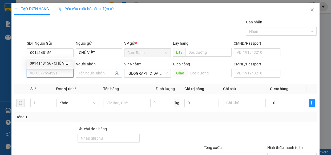
click at [58, 76] on input "SĐT Người Nhận *" at bounding box center [50, 73] width 47 height 9
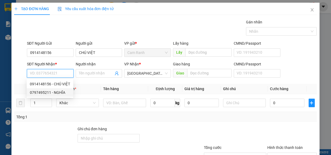
click at [66, 92] on div "0797495211 - NGHĨA" at bounding box center [50, 93] width 40 height 6
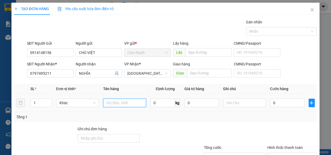
click at [114, 101] on input "text" at bounding box center [124, 103] width 43 height 9
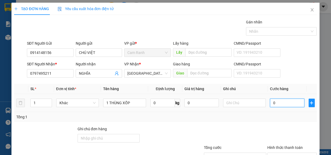
click at [280, 104] on input "0" at bounding box center [287, 103] width 34 height 9
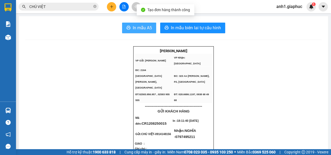
drag, startPoint x: 134, startPoint y: 28, endPoint x: 175, endPoint y: 43, distance: 43.5
click at [134, 28] on span "In mẫu A5" at bounding box center [142, 28] width 19 height 7
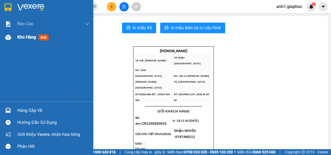
click at [24, 38] on span "Kho hàng" at bounding box center [26, 37] width 19 height 5
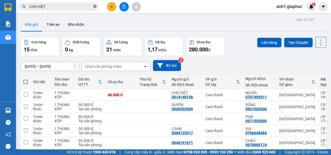
click at [94, 6] on icon "close-circle" at bounding box center [94, 6] width 3 height 3
click at [110, 7] on icon "plus" at bounding box center [112, 7] width 4 height 4
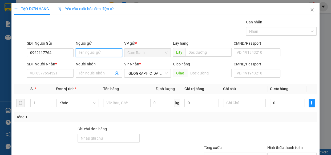
click at [82, 53] on input "Người gửi" at bounding box center [99, 53] width 47 height 9
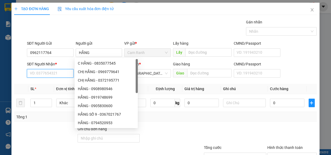
click at [41, 74] on input "SĐT Người Nhận *" at bounding box center [50, 73] width 47 height 9
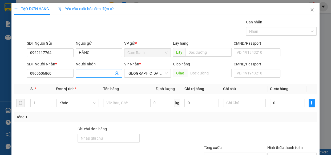
click at [91, 74] on input "Người nhận" at bounding box center [96, 74] width 35 height 6
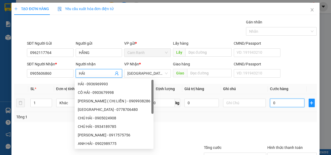
click at [272, 101] on input "0" at bounding box center [287, 103] width 34 height 9
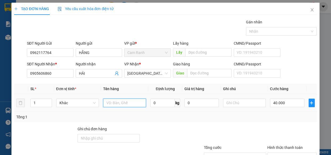
click at [113, 104] on input "text" at bounding box center [124, 103] width 43 height 9
click at [274, 153] on input "Hình thức thanh toán" at bounding box center [289, 157] width 39 height 8
drag, startPoint x: 275, startPoint y: 126, endPoint x: 288, endPoint y: 135, distance: 15.6
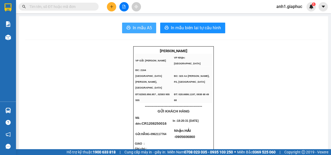
click at [143, 29] on span "In mẫu A5" at bounding box center [142, 28] width 19 height 7
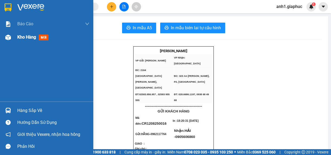
click at [24, 36] on span "Kho hàng" at bounding box center [26, 37] width 19 height 5
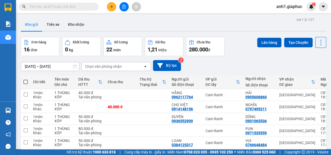
click at [109, 5] on button at bounding box center [111, 6] width 9 height 9
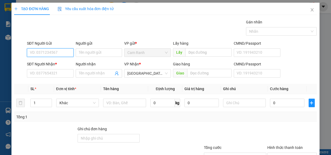
click at [45, 53] on input "SĐT Người Gửi" at bounding box center [50, 53] width 47 height 9
click at [59, 61] on div "0983007232 - LIÊN HƯƠNG" at bounding box center [53, 63] width 47 height 6
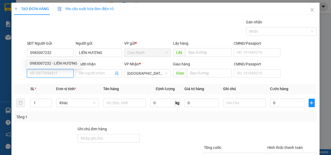
click at [55, 71] on input "SĐT Người Nhận *" at bounding box center [50, 73] width 47 height 9
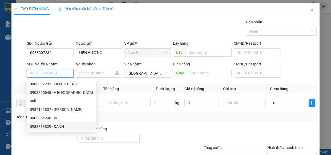
click at [56, 125] on div "0988813839 - DANH" at bounding box center [61, 127] width 63 height 6
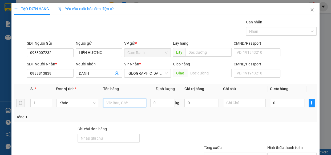
click at [121, 106] on input "text" at bounding box center [124, 103] width 43 height 9
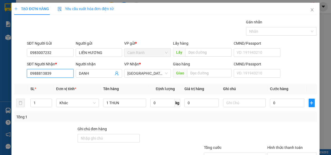
click at [58, 73] on input "0988813839" at bounding box center [50, 73] width 47 height 9
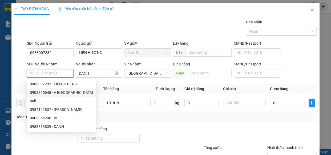
click at [59, 91] on div "0903855648 - A [GEOGRAPHIC_DATA]" at bounding box center [61, 93] width 63 height 6
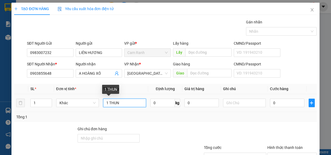
click at [121, 105] on input "1 THUN" at bounding box center [124, 103] width 43 height 9
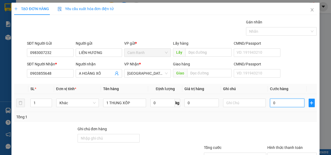
click at [280, 100] on input "0" at bounding box center [287, 103] width 34 height 9
type input "4"
type input "40"
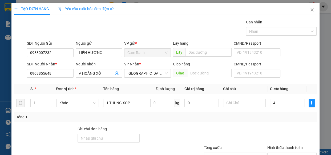
type input "40"
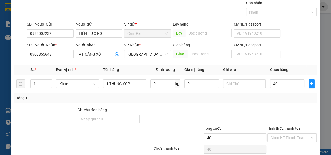
scroll to position [42, 0]
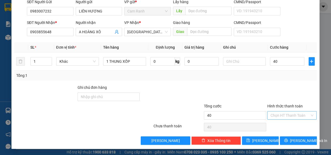
type input "40.000"
click at [277, 115] on input "Hình thức thanh toán" at bounding box center [289, 116] width 39 height 8
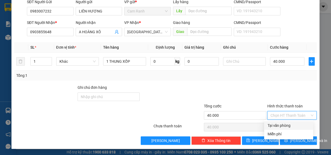
click at [279, 123] on div "Tại văn phòng" at bounding box center [288, 126] width 43 height 6
type input "0"
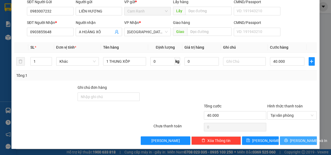
click at [285, 139] on icon "printer" at bounding box center [286, 141] width 4 height 4
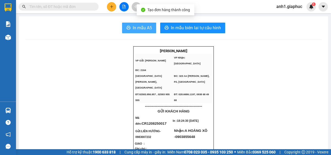
click at [136, 30] on span "In mẫu A5" at bounding box center [142, 28] width 19 height 7
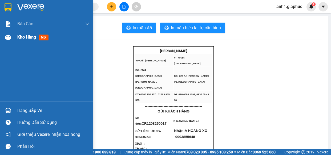
click at [27, 39] on span "Kho hàng" at bounding box center [26, 37] width 19 height 5
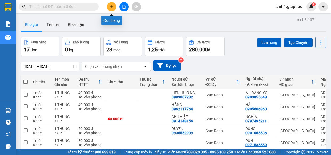
click at [108, 5] on button at bounding box center [111, 6] width 9 height 9
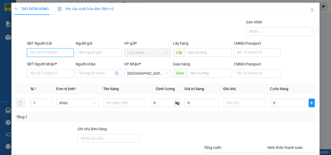
click at [38, 53] on input "SĐT Người Gửi" at bounding box center [50, 53] width 47 height 9
click at [84, 51] on input "Người gửi" at bounding box center [99, 53] width 47 height 9
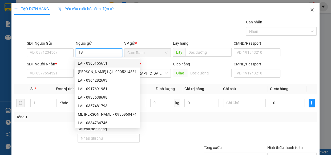
type input "LAI"
click at [310, 9] on icon "close" at bounding box center [311, 9] width 3 height 3
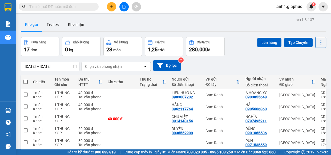
click at [70, 7] on input "text" at bounding box center [60, 7] width 63 height 6
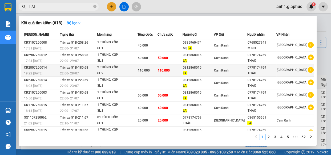
type input "LAI"
click at [194, 69] on div "0812868015" at bounding box center [198, 68] width 31 height 6
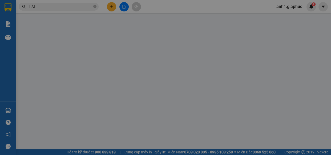
type input "0812868015"
type input "LAI"
type input "0778174769"
type input "THẢO"
type input "110.000"
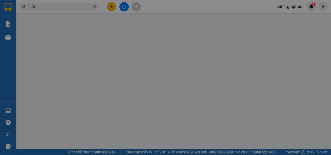
type input "110.000"
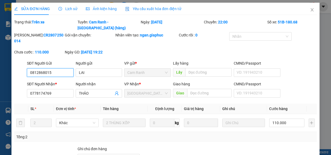
drag, startPoint x: 29, startPoint y: 65, endPoint x: 56, endPoint y: 67, distance: 27.8
click at [56, 68] on input "0812868015" at bounding box center [50, 72] width 47 height 9
click at [310, 11] on icon "close" at bounding box center [312, 10] width 4 height 4
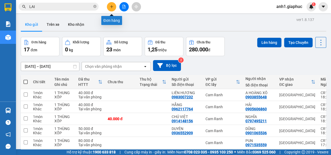
click at [112, 7] on icon "plus" at bounding box center [112, 7] width 4 height 4
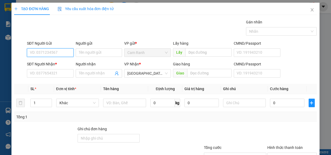
paste input "0812868015"
type input "0812868015"
click at [51, 63] on div "0812868015 - LAI" at bounding box center [50, 63] width 40 height 6
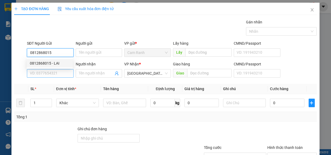
type input "LAI"
type input "0812868015"
click at [52, 74] on input "SĐT Người Nhận *" at bounding box center [50, 73] width 47 height 9
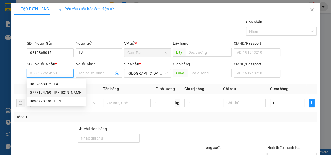
click at [50, 94] on div "0778174769 - [PERSON_NAME]" at bounding box center [56, 93] width 52 height 6
type input "0778174769"
type input "THẢO"
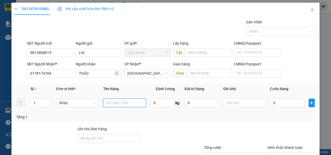
click at [106, 103] on input "text" at bounding box center [124, 103] width 43 height 9
type input "2 THÙNG XỐP"
click at [37, 102] on input "1" at bounding box center [41, 103] width 21 height 8
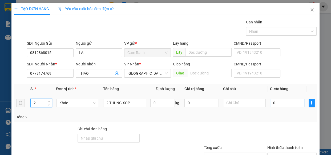
type input "2"
drag, startPoint x: 267, startPoint y: 102, endPoint x: 262, endPoint y: 103, distance: 5.0
click at [268, 102] on td "0" at bounding box center [287, 103] width 39 height 18
type input "1"
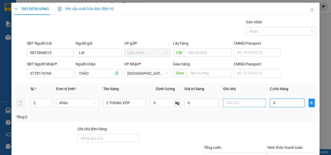
type input "1"
type input "13"
type input "130"
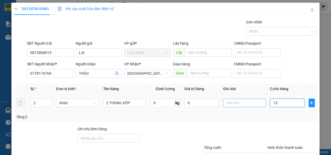
type input "130"
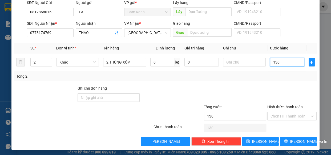
scroll to position [42, 0]
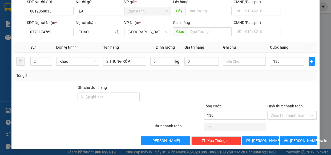
type input "130.000"
click at [286, 146] on div "TẠO ĐƠN HÀNG Yêu cầu xuất hóa đơn điện tử Transit Pickup Surcharge Ids Transit …" at bounding box center [165, 55] width 308 height 188
click at [288, 142] on button "[PERSON_NAME] và In" at bounding box center [298, 141] width 37 height 9
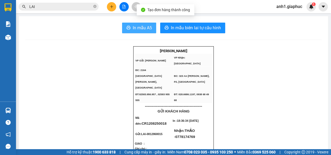
click at [143, 32] on button "In mẫu A5" at bounding box center [139, 28] width 34 height 11
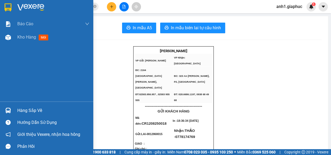
click at [24, 37] on span "Kho hàng" at bounding box center [26, 37] width 19 height 5
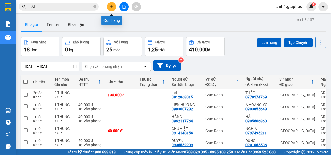
click at [114, 7] on button at bounding box center [111, 6] width 9 height 9
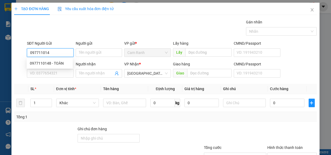
type input "0977110148"
click at [43, 60] on div "0977110148 - TOÀN" at bounding box center [50, 63] width 40 height 6
type input "TOÀN"
type input "0977110148"
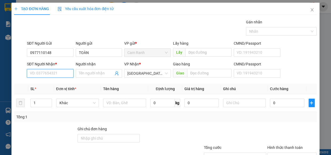
click at [42, 72] on input "SĐT Người Nhận *" at bounding box center [50, 73] width 47 height 9
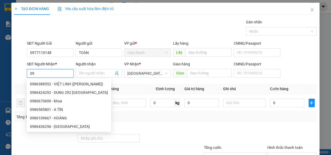
type input "0"
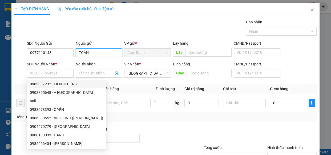
click at [94, 53] on input "TOÀN" at bounding box center [99, 53] width 47 height 9
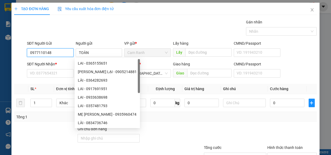
click at [55, 51] on input "0977110148" at bounding box center [50, 53] width 47 height 9
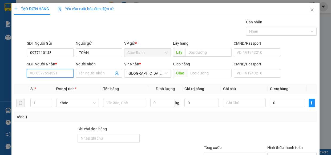
click at [51, 73] on input "SĐT Người Nhận *" at bounding box center [50, 73] width 47 height 9
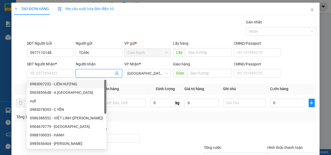
click at [86, 72] on input "Người nhận" at bounding box center [96, 74] width 35 height 6
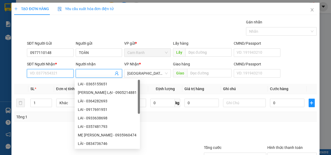
click at [50, 74] on input "SĐT Người Nhận *" at bounding box center [50, 73] width 47 height 9
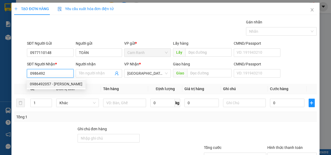
drag, startPoint x: 51, startPoint y: 82, endPoint x: 72, endPoint y: 92, distance: 23.1
click at [51, 82] on div "0986492057 - [PERSON_NAME]" at bounding box center [56, 84] width 52 height 6
type input "0986492057"
type input "ĐOAN"
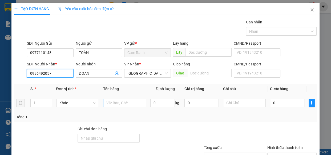
type input "0986492057"
click at [106, 101] on input "text" at bounding box center [124, 103] width 43 height 9
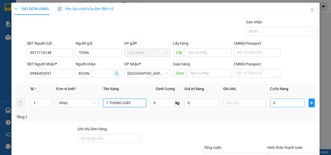
type input "1 THÙNG GIẤY"
click at [274, 100] on input "0" at bounding box center [287, 103] width 34 height 9
type input "3"
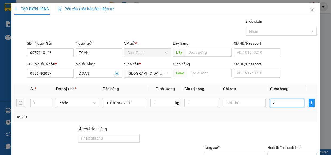
type input "30"
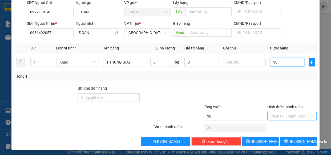
scroll to position [42, 0]
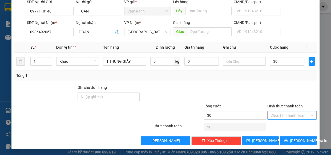
type input "30.000"
click at [289, 114] on input "Hình thức thanh toán" at bounding box center [289, 116] width 39 height 8
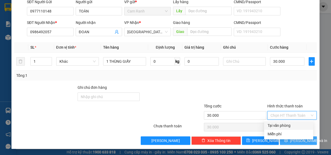
drag, startPoint x: 286, startPoint y: 125, endPoint x: 288, endPoint y: 136, distance: 11.1
click at [286, 125] on div "Tại văn phòng" at bounding box center [288, 126] width 43 height 6
type input "0"
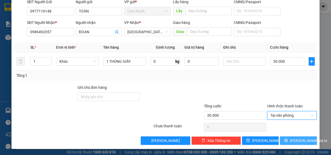
click at [287, 138] on button "[PERSON_NAME] và In" at bounding box center [298, 141] width 37 height 9
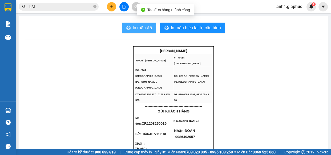
click at [137, 28] on span "In mẫu A5" at bounding box center [142, 28] width 19 height 7
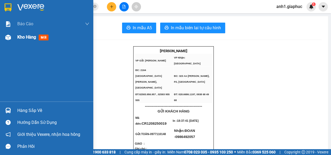
click at [19, 38] on span "Kho hàng" at bounding box center [26, 37] width 19 height 5
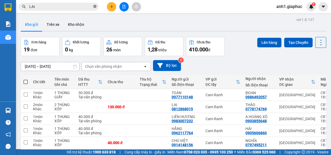
click at [95, 7] on icon "close-circle" at bounding box center [94, 6] width 3 height 3
click at [112, 7] on icon "plus" at bounding box center [112, 7] width 4 height 4
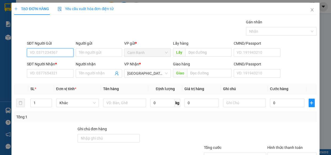
click at [52, 51] on input "SĐT Người Gửi" at bounding box center [50, 53] width 47 height 9
type input "0943357543"
click at [57, 64] on div "0943357543 - UYÊN" at bounding box center [50, 63] width 40 height 6
type input "UYÊN"
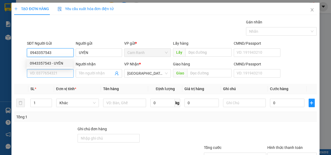
type input "0943357543"
click at [54, 75] on input "SĐT Người Nhận *" at bounding box center [50, 73] width 47 height 9
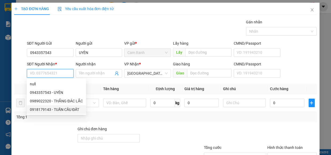
drag, startPoint x: 55, startPoint y: 107, endPoint x: 99, endPoint y: 109, distance: 44.3
click at [56, 108] on div "0918179143 - TUẤN CẦU ĐẤT" at bounding box center [56, 110] width 53 height 6
type input "0918179143"
type input "TUẤN CẦU ĐẤT"
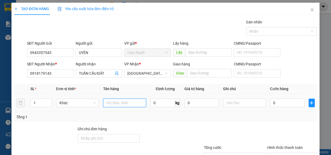
drag, startPoint x: 116, startPoint y: 103, endPoint x: 118, endPoint y: 102, distance: 2.9
click at [117, 103] on input "text" at bounding box center [124, 103] width 43 height 9
type input "1 THÙNG XỐP"
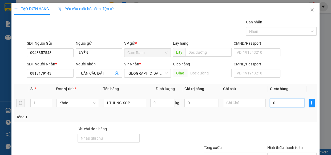
type input "4"
type input "40"
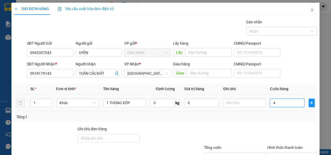
type input "40"
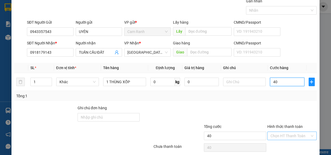
scroll to position [42, 0]
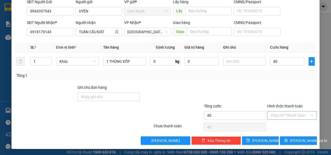
type input "40.000"
click at [278, 115] on input "Hình thức thanh toán" at bounding box center [289, 116] width 39 height 8
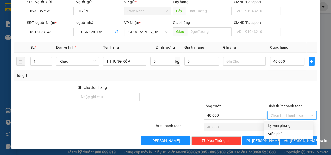
drag, startPoint x: 280, startPoint y: 125, endPoint x: 280, endPoint y: 127, distance: 2.7
click at [280, 125] on div "Tại văn phòng" at bounding box center [288, 126] width 43 height 6
type input "0"
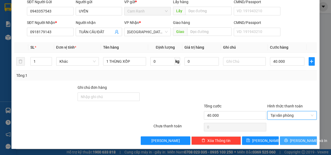
click at [284, 144] on button "[PERSON_NAME] và In" at bounding box center [298, 141] width 37 height 9
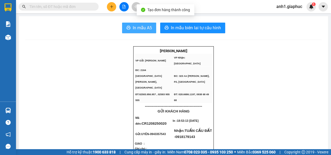
click at [133, 27] on span "In mẫu A5" at bounding box center [142, 28] width 19 height 7
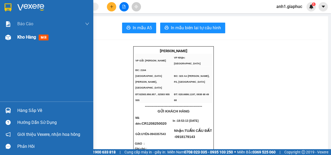
click at [14, 36] on div "Kho hàng mới" at bounding box center [46, 37] width 93 height 13
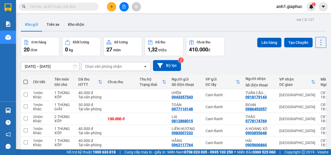
click at [110, 8] on icon "plus" at bounding box center [112, 7] width 4 height 4
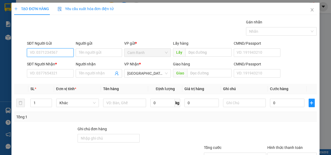
drag, startPoint x: 40, startPoint y: 53, endPoint x: 0, endPoint y: 10, distance: 58.7
click at [40, 52] on input "SĐT Người Gửi" at bounding box center [50, 53] width 47 height 9
type input "0979369346"
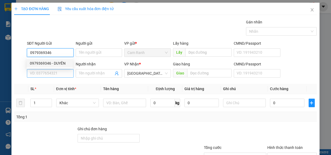
drag, startPoint x: 58, startPoint y: 61, endPoint x: 51, endPoint y: 75, distance: 15.0
click at [58, 62] on div "0979369346 - DUYÊN" at bounding box center [50, 63] width 40 height 6
type input "DUYÊN"
type input "0979369346"
click at [49, 76] on input "SĐT Người Nhận *" at bounding box center [50, 73] width 47 height 9
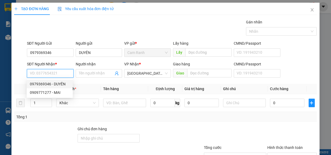
click at [38, 73] on input "SĐT Người Nhận *" at bounding box center [50, 73] width 47 height 9
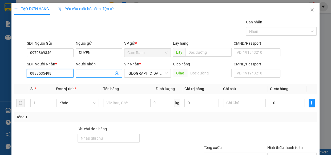
type input "0938535498"
click at [83, 75] on input "Người nhận" at bounding box center [96, 74] width 35 height 6
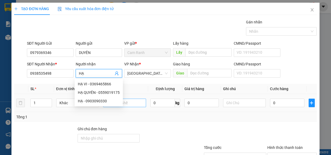
type input "HẠ"
click at [136, 104] on input "text" at bounding box center [124, 103] width 43 height 9
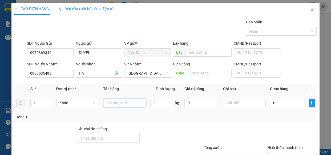
click at [120, 103] on input "text" at bounding box center [124, 103] width 43 height 9
type input "1 THÙNG XỐP"
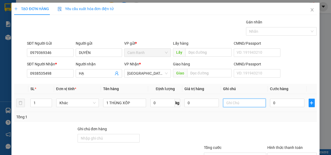
click at [235, 103] on input "text" at bounding box center [244, 103] width 43 height 9
click at [310, 10] on icon "close" at bounding box center [312, 10] width 4 height 4
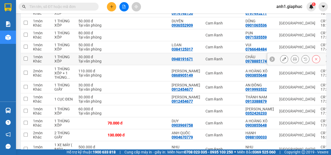
scroll to position [224, 0]
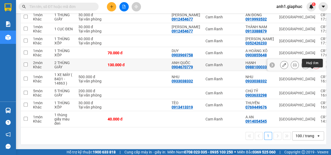
click at [315, 64] on icon at bounding box center [316, 65] width 2 height 2
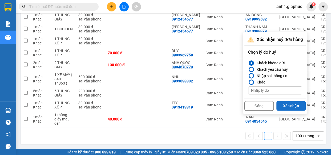
click at [290, 101] on button "Xác nhận" at bounding box center [290, 106] width 29 height 10
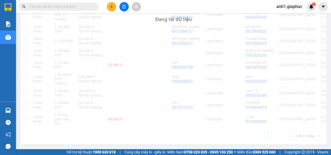
scroll to position [212, 0]
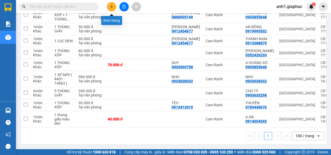
click at [112, 8] on icon "plus" at bounding box center [112, 7] width 4 height 4
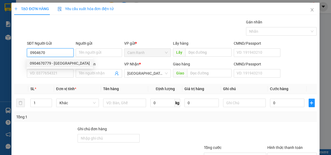
click at [50, 64] on div "0904670779 - [GEOGRAPHIC_DATA]" at bounding box center [60, 63] width 60 height 6
type input "0904670779"
type input "ANH QUỐC"
type input "0904670779"
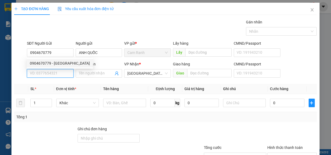
click at [47, 73] on input "SĐT Người Nhận *" at bounding box center [50, 73] width 47 height 9
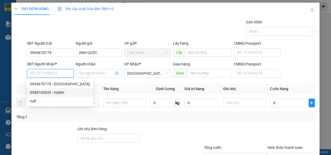
click at [52, 93] on div "0988100033 - HẠNH" at bounding box center [60, 93] width 60 height 6
type input "0988100033"
type input "HẠNH"
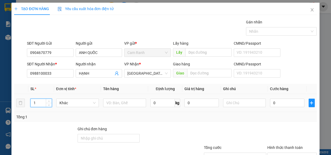
click at [41, 102] on input "1" at bounding box center [41, 103] width 21 height 8
click at [41, 101] on input "1" at bounding box center [41, 103] width 21 height 8
click at [35, 102] on input "12" at bounding box center [41, 103] width 21 height 8
type input "2"
click at [120, 104] on input "text" at bounding box center [124, 103] width 43 height 9
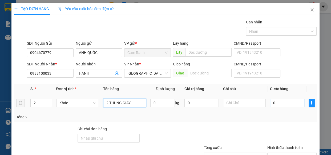
type input "2 THÙNG GIẤY"
click at [272, 104] on input "0" at bounding box center [287, 103] width 34 height 9
type input "1"
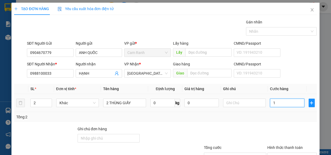
type input "15"
type input "150"
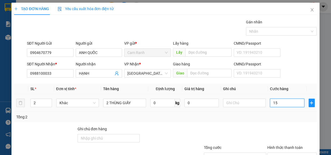
type input "150"
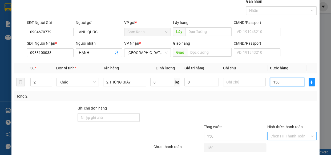
scroll to position [42, 0]
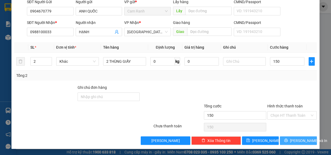
type input "150.000"
click at [287, 139] on icon "printer" at bounding box center [285, 140] width 3 height 3
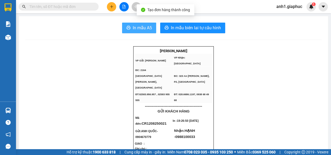
click at [147, 28] on span "In mẫu A5" at bounding box center [142, 28] width 19 height 7
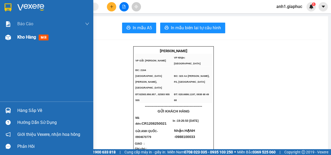
click at [25, 37] on span "Kho hàng" at bounding box center [26, 37] width 19 height 5
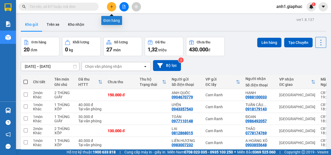
click at [108, 8] on button at bounding box center [111, 6] width 9 height 9
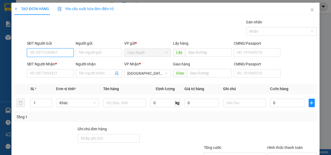
click at [51, 52] on input "SĐT Người Gửi" at bounding box center [50, 53] width 47 height 9
click at [48, 75] on input "SĐT Người Nhận *" at bounding box center [50, 73] width 47 height 9
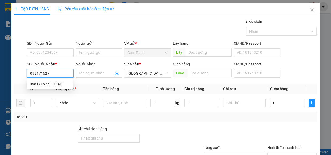
type input "0981716271"
click at [54, 83] on div "0981716271 - GIÀU" at bounding box center [50, 84] width 40 height 6
type input "GIÀU"
type input "0981716271"
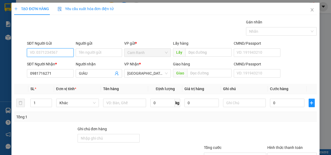
click at [47, 53] on input "SĐT Người Gửi" at bounding box center [50, 53] width 47 height 9
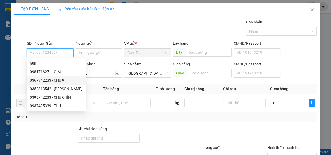
click at [55, 80] on div "0367942233 - CHÚ 9" at bounding box center [56, 81] width 52 height 6
type input "0367942233"
type input "CHÚ 9"
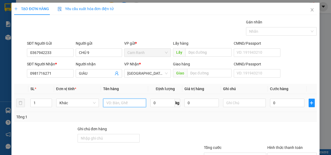
click at [117, 101] on input "text" at bounding box center [124, 103] width 43 height 9
type input "1 THÙNG XỐP"
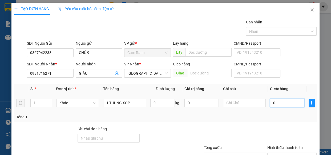
click at [275, 103] on input "0" at bounding box center [287, 103] width 34 height 9
type input "8"
type input "80"
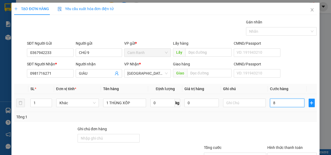
type input "80"
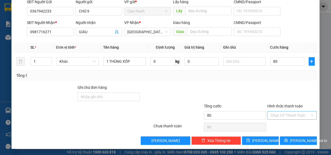
type input "80.000"
click at [286, 115] on input "Hình thức thanh toán" at bounding box center [289, 116] width 39 height 8
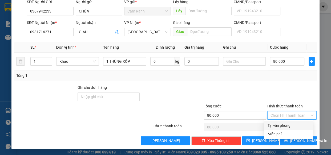
click at [284, 125] on div "Tại văn phòng" at bounding box center [288, 126] width 43 height 6
type input "0"
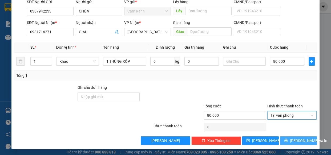
click at [287, 138] on button "[PERSON_NAME] và In" at bounding box center [298, 141] width 37 height 9
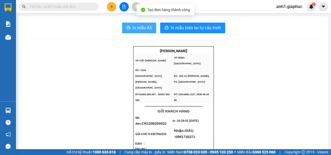
click at [138, 31] on span "In mẫu A5" at bounding box center [142, 28] width 19 height 7
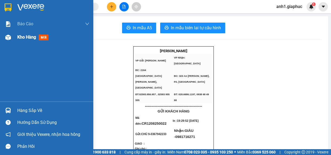
click at [22, 37] on span "Kho hàng" at bounding box center [26, 37] width 19 height 5
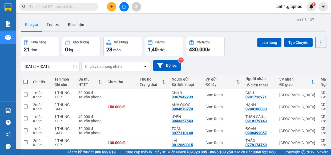
click at [50, 5] on input "text" at bounding box center [60, 7] width 63 height 6
click at [111, 6] on icon "plus" at bounding box center [112, 7] width 4 height 4
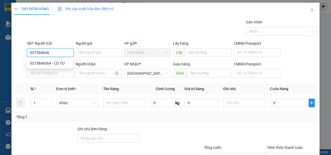
type input "0373846064"
click at [54, 64] on div "0373846064 - CÔ TƯ" at bounding box center [50, 63] width 40 height 6
type input "CÔ TƯ"
type input "0373846064"
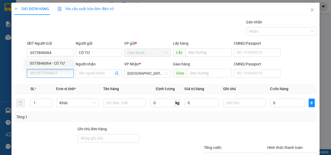
click at [53, 70] on input "SĐT Người Nhận *" at bounding box center [50, 73] width 47 height 9
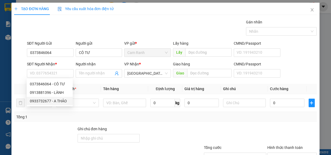
click at [147, 126] on div at bounding box center [171, 135] width 63 height 19
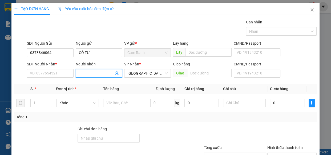
click at [87, 75] on input "Người nhận" at bounding box center [96, 74] width 35 height 6
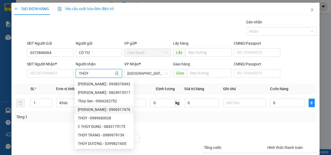
click at [176, 128] on div at bounding box center [171, 135] width 63 height 19
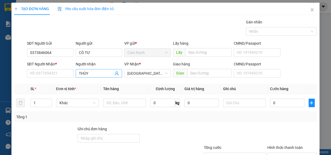
click at [89, 74] on input "THÙY" at bounding box center [96, 74] width 35 height 6
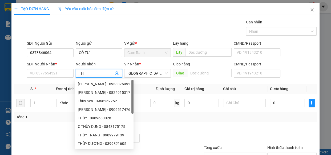
type input "T"
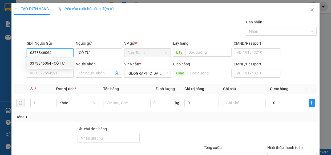
drag, startPoint x: 29, startPoint y: 52, endPoint x: 51, endPoint y: 54, distance: 21.6
click at [51, 54] on input "0373846064" at bounding box center [50, 53] width 47 height 9
click at [310, 10] on icon "close" at bounding box center [312, 10] width 4 height 4
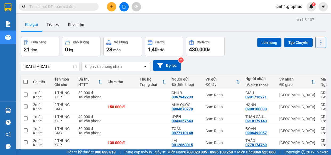
click at [67, 7] on input "text" at bounding box center [60, 7] width 63 height 6
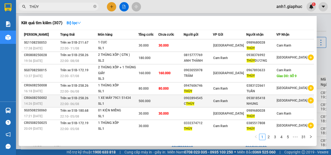
type input "THÙY"
click at [192, 99] on div "0902894545" at bounding box center [198, 99] width 29 height 6
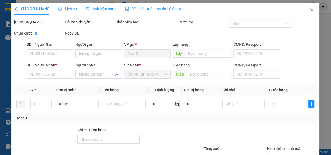
type input "0902894545"
type input "C THÙY"
type input "0938185418"
type input "NHUNG"
type input "500.000"
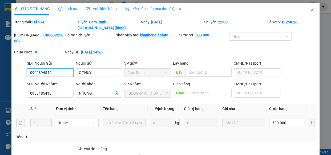
drag, startPoint x: 28, startPoint y: 66, endPoint x: 52, endPoint y: 67, distance: 23.5
click at [52, 68] on input "0902894545" at bounding box center [50, 72] width 47 height 9
click at [310, 9] on icon "close" at bounding box center [312, 10] width 4 height 4
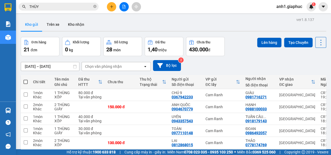
click at [110, 7] on icon "plus" at bounding box center [112, 7] width 4 height 4
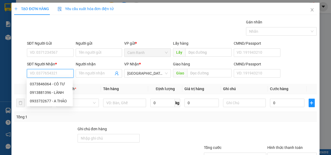
paste input "0902894545"
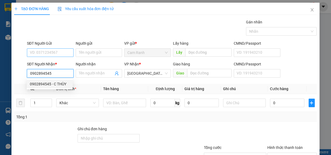
type input "0902894545"
click at [51, 52] on input "SĐT Người Gửi" at bounding box center [50, 53] width 47 height 9
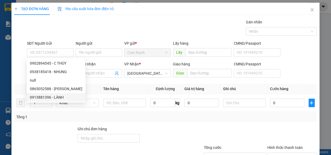
click at [109, 119] on div "Tổng: 1" at bounding box center [72, 117] width 112 height 6
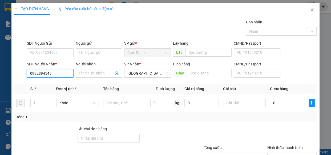
click at [49, 75] on input "0902894545" at bounding box center [50, 73] width 47 height 9
click at [50, 84] on div "0902894545 - C THÙY" at bounding box center [50, 84] width 40 height 6
type input "C THÙY"
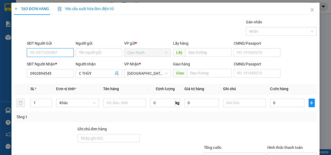
click at [48, 52] on input "SĐT Người Gửi" at bounding box center [50, 53] width 47 height 9
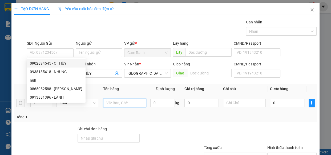
click at [122, 104] on input "text" at bounding box center [124, 103] width 43 height 9
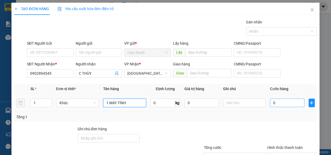
type input "1 MÁY TÍNH"
click at [278, 102] on input "0" at bounding box center [287, 103] width 34 height 9
type input "7"
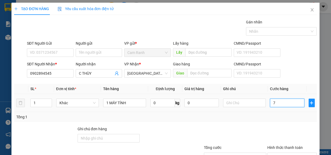
type input "70"
type input "70.000"
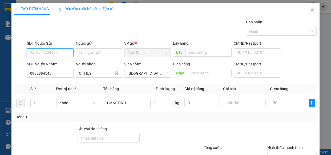
type input "70.000"
click at [56, 54] on input "SĐT Người Gửi" at bounding box center [50, 53] width 47 height 9
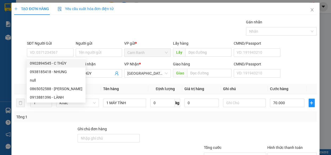
click at [184, 125] on div "Transit Pickup Surcharge Ids Transit Deliver Surcharge Ids Transit Deliver Surc…" at bounding box center [165, 103] width 302 height 168
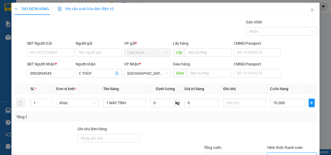
click at [289, 153] on input "Hình thức thanh toán" at bounding box center [289, 157] width 39 height 8
drag, startPoint x: 294, startPoint y: 143, endPoint x: 266, endPoint y: 123, distance: 34.5
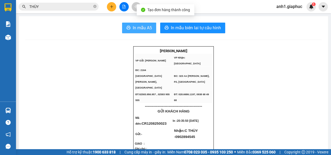
click at [144, 30] on span "In mẫu A5" at bounding box center [142, 28] width 19 height 7
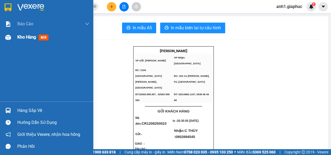
click at [23, 39] on span "Kho hàng" at bounding box center [26, 37] width 19 height 5
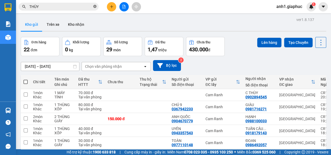
click at [94, 6] on icon "close-circle" at bounding box center [94, 6] width 3 height 3
click at [111, 6] on icon "plus" at bounding box center [111, 6] width 3 height 0
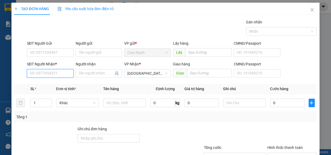
click at [42, 73] on input "SĐT Người Nhận *" at bounding box center [50, 73] width 47 height 9
type input "0976896048"
click at [54, 85] on div "0976896048 - NHUNG" at bounding box center [50, 84] width 40 height 6
type input "NHUNG"
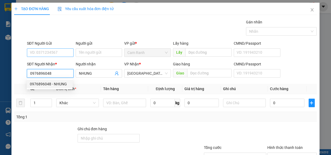
type input "0976896048"
click at [47, 50] on input "SĐT Người Gửi" at bounding box center [50, 53] width 47 height 9
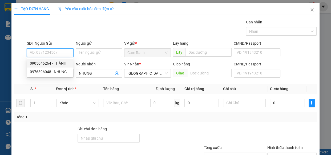
click at [46, 50] on input "SĐT Người Gửi" at bounding box center [50, 53] width 47 height 9
type input "0908200787"
click at [53, 63] on div "0908200787 - PHIẾN" at bounding box center [50, 63] width 40 height 6
type input "PHIẾN"
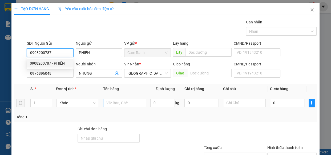
type input "0908200787"
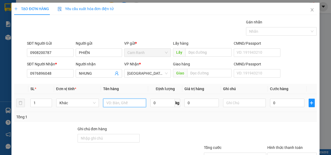
drag, startPoint x: 116, startPoint y: 101, endPoint x: 118, endPoint y: 98, distance: 3.1
click at [117, 101] on input "text" at bounding box center [124, 103] width 43 height 9
type input "1 HỒ SƠ"
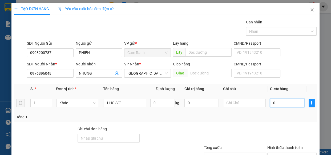
click at [277, 104] on input "0" at bounding box center [287, 103] width 34 height 9
click at [282, 153] on input "Hình thức thanh toán" at bounding box center [289, 157] width 39 height 8
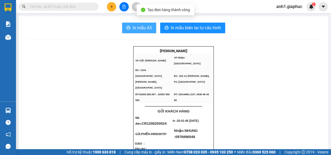
click at [130, 28] on button "In mẫu A5" at bounding box center [139, 28] width 34 height 11
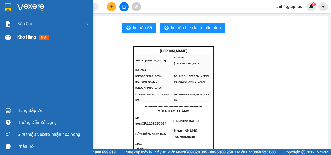
click at [27, 38] on span "Kho hàng" at bounding box center [26, 37] width 19 height 5
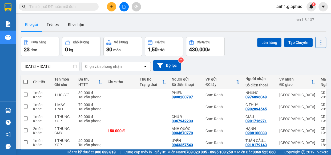
click at [26, 83] on span at bounding box center [25, 82] width 4 height 4
click at [26, 79] on input "checkbox" at bounding box center [26, 79] width 0 height 0
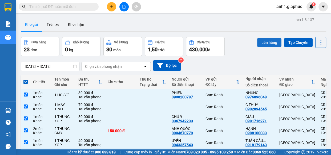
click at [266, 41] on button "Lên hàng" at bounding box center [269, 43] width 24 height 10
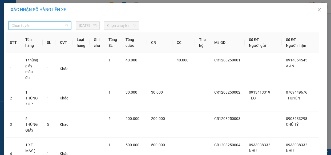
click at [55, 24] on span "Chọn tuyến" at bounding box center [39, 26] width 57 height 8
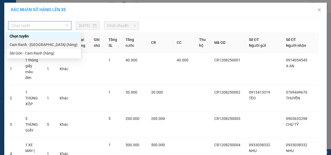
click at [33, 46] on div "Cam Ranh - [GEOGRAPHIC_DATA] (hàng)" at bounding box center [44, 45] width 68 height 6
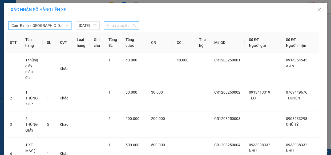
click at [115, 27] on span "Chọn chuyến" at bounding box center [121, 26] width 29 height 8
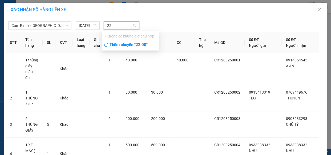
type input "22"
click at [134, 44] on div "Thêm chuyến " 22:00 "" at bounding box center [130, 45] width 57 height 9
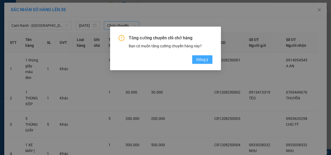
click at [204, 60] on span "Đồng ý" at bounding box center [202, 60] width 12 height 6
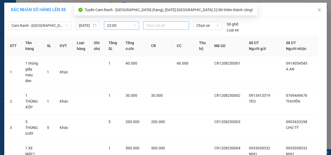
click at [167, 27] on div at bounding box center [165, 25] width 43 height 6
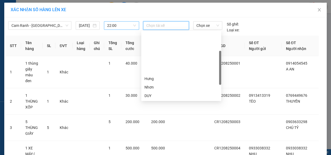
click at [154, 110] on div "Hoàng" at bounding box center [181, 113] width 74 height 6
click at [150, 136] on div "HIẾU" at bounding box center [181, 139] width 74 height 6
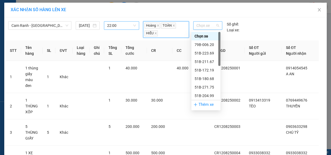
click at [210, 25] on span "Chọn xe" at bounding box center [207, 26] width 23 height 8
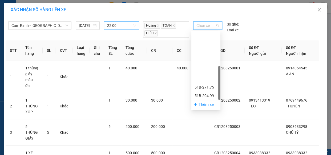
click at [208, 153] on div "51B-258.26" at bounding box center [206, 156] width 23 height 6
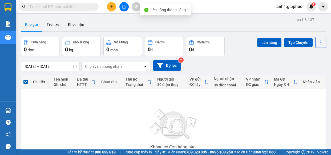
click at [123, 8] on icon "file-add" at bounding box center [124, 7] width 4 height 4
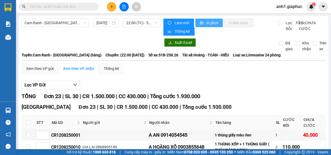
click at [206, 25] on span "In phơi" at bounding box center [212, 23] width 12 height 6
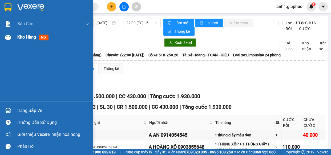
click at [17, 39] on span "Kho hàng" at bounding box center [26, 37] width 19 height 5
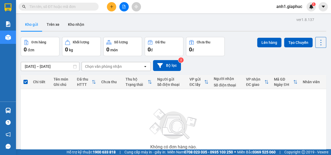
click at [124, 8] on icon "file-add" at bounding box center [124, 7] width 4 height 4
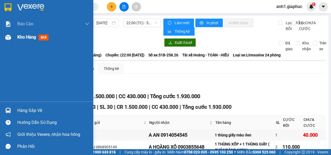
click at [21, 36] on span "Kho hàng" at bounding box center [26, 37] width 19 height 5
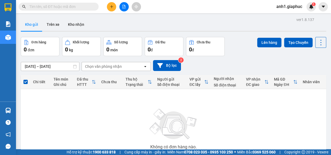
click at [125, 7] on icon "file-add" at bounding box center [124, 7] width 4 height 4
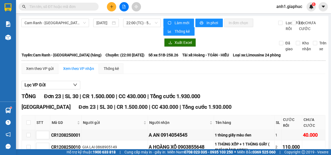
click at [283, 7] on span "anh1.giaphuc" at bounding box center [289, 6] width 34 height 7
click at [285, 16] on span "Đăng xuất" at bounding box center [291, 17] width 23 height 6
